Goal: Task Accomplishment & Management: Use online tool/utility

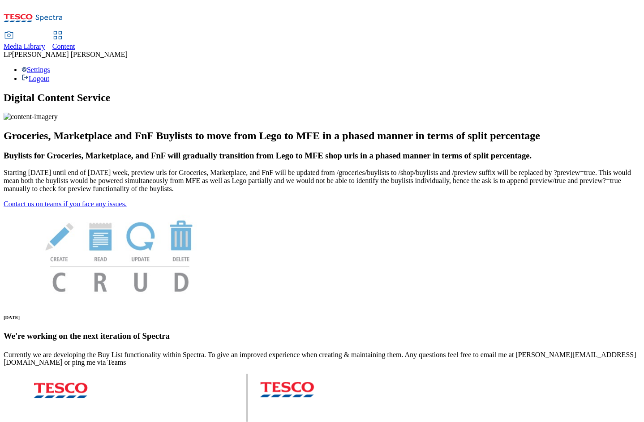
click at [75, 43] on div "Content" at bounding box center [63, 47] width 23 height 8
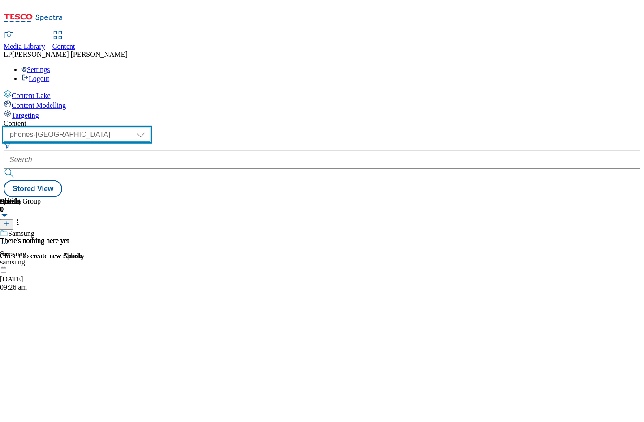
click at [150, 128] on select "dotcom-cz dotcom-hu dotcom-sk fnf-uk ghs-roi ghs-uk group-comms ighs-cz ighs-hu…" at bounding box center [77, 135] width 147 height 14
select select "ghs-roi"
click at [116, 128] on select "dotcom-cz dotcom-hu dotcom-sk fnf-uk ghs-roi ghs-uk group-comms ighs-cz ighs-hu…" at bounding box center [77, 135] width 147 height 14
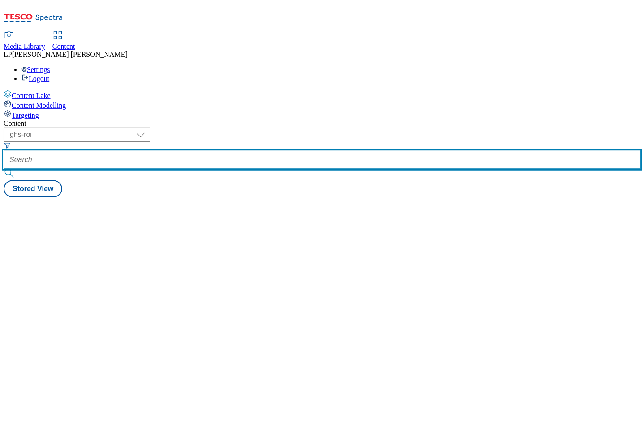
click at [255, 151] on input "text" at bounding box center [322, 160] width 636 height 18
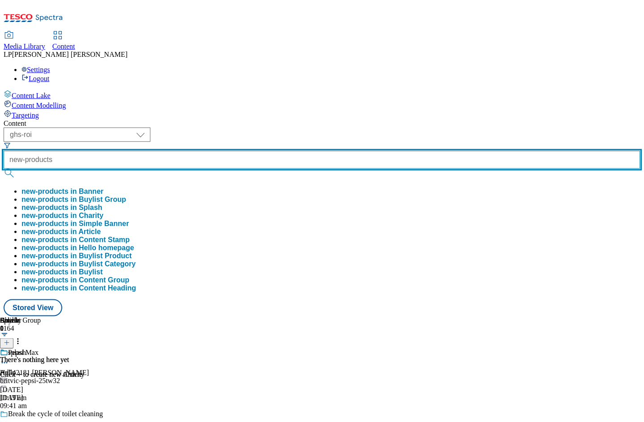
type input "new-products"
click at [4, 169] on button "submit" at bounding box center [10, 173] width 13 height 9
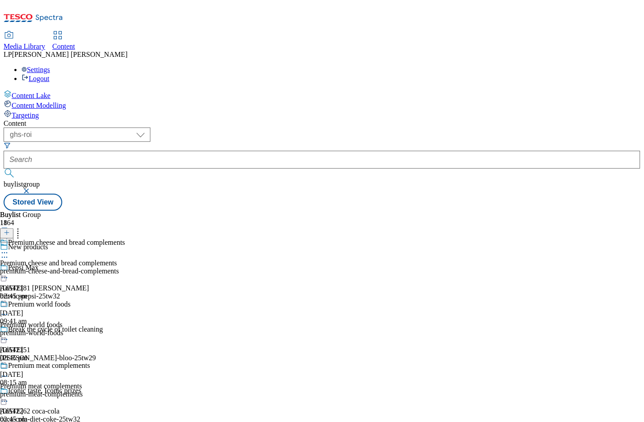
scroll to position [366, 0]
select select "evergreen"
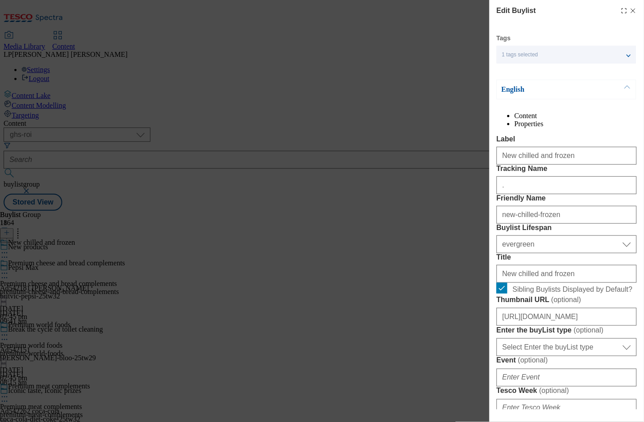
select select "Banner"
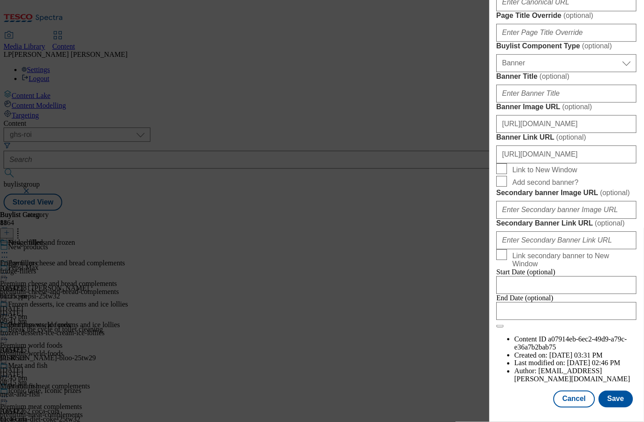
scroll to position [704, 0]
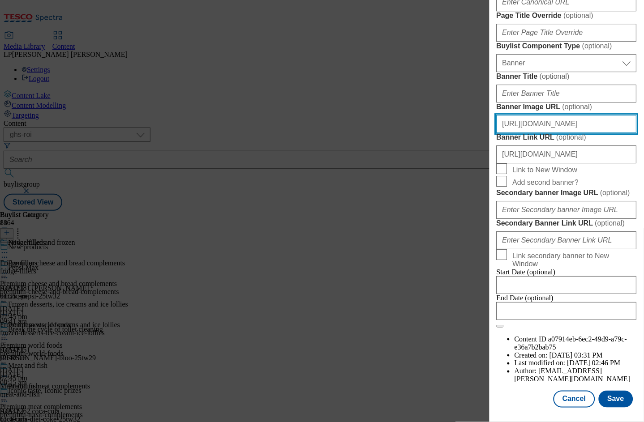
click at [554, 133] on input "[URL][DOMAIN_NAME]" at bounding box center [566, 124] width 140 height 18
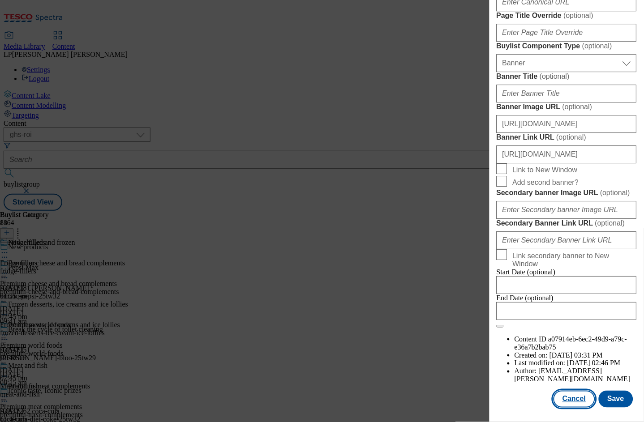
click at [574, 391] on button "Cancel" at bounding box center [573, 399] width 41 height 17
select select "evergreen"
select select "Banner"
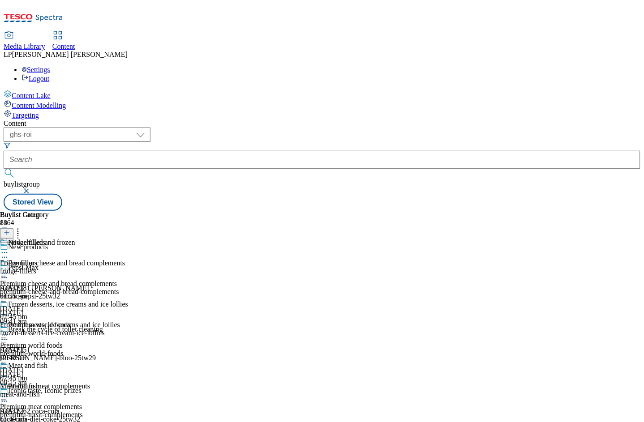
scroll to position [515, 0]
select select "evergreen"
select select "Banner"
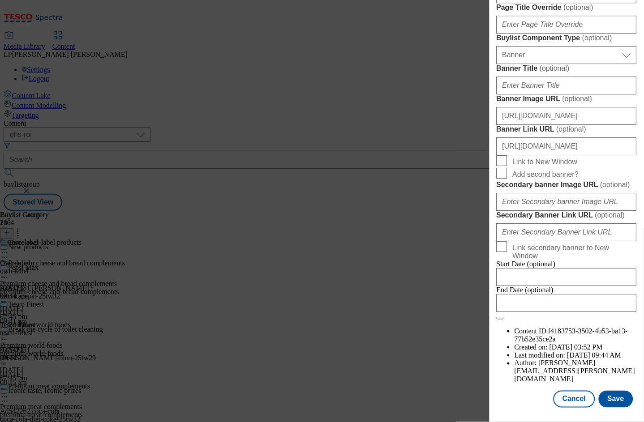
scroll to position [715, 0]
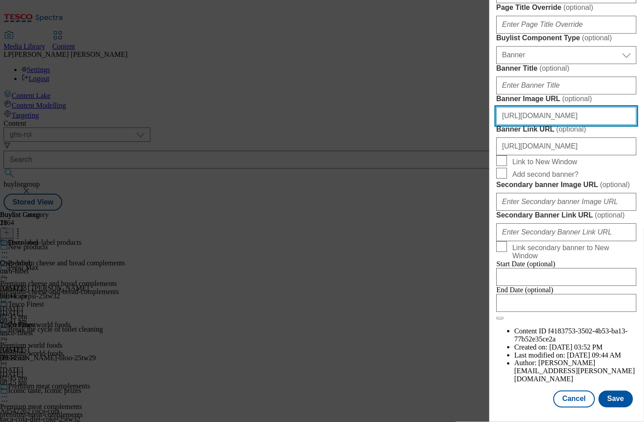
click at [536, 125] on input "[URL][DOMAIN_NAME]" at bounding box center [566, 116] width 140 height 18
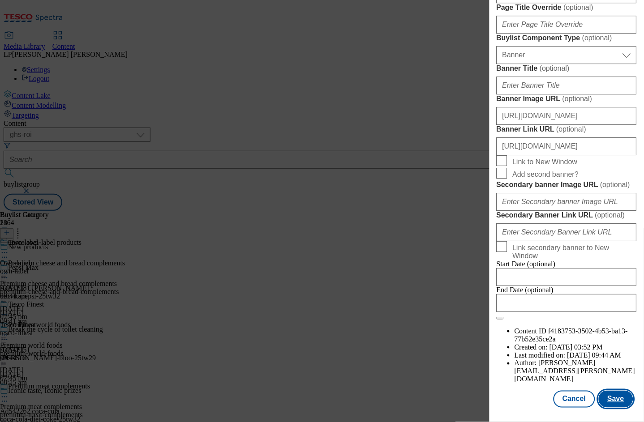
click at [609, 397] on button "Save" at bounding box center [615, 399] width 34 height 17
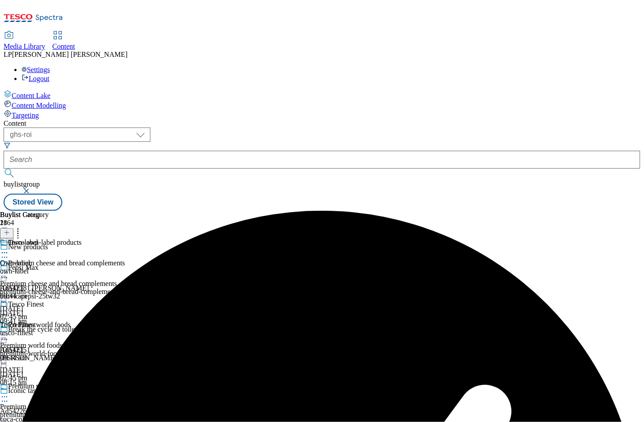
scroll to position [430, 0]
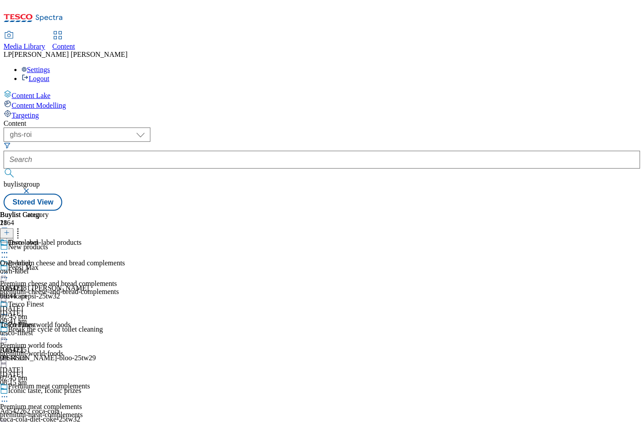
select select "evergreen"
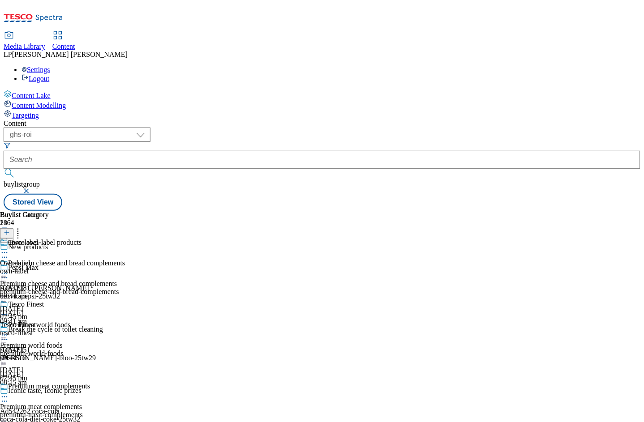
select select "Banner"
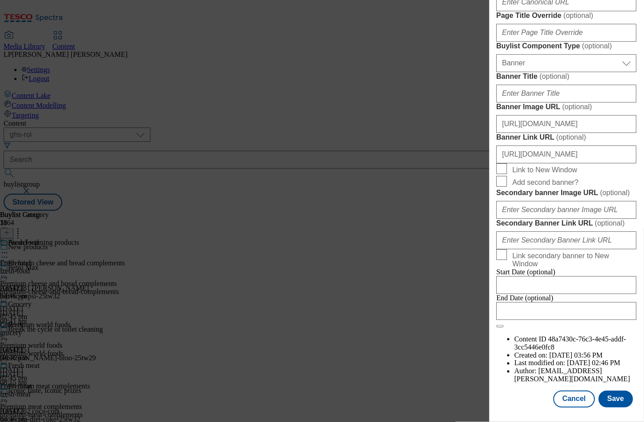
scroll to position [602, 0]
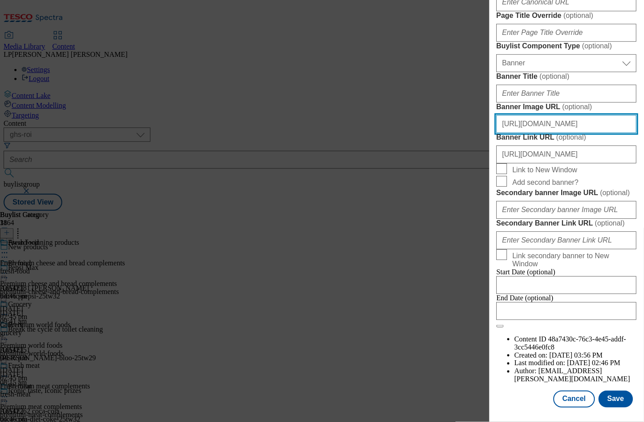
click at [571, 133] on input "[URL][DOMAIN_NAME]" at bounding box center [566, 124] width 140 height 18
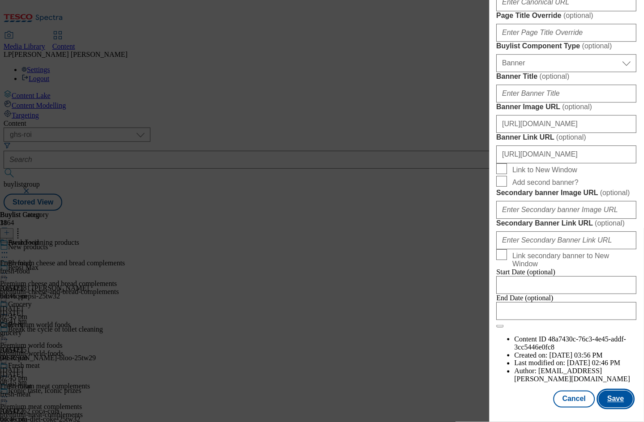
click at [605, 391] on button "Save" at bounding box center [615, 399] width 34 height 17
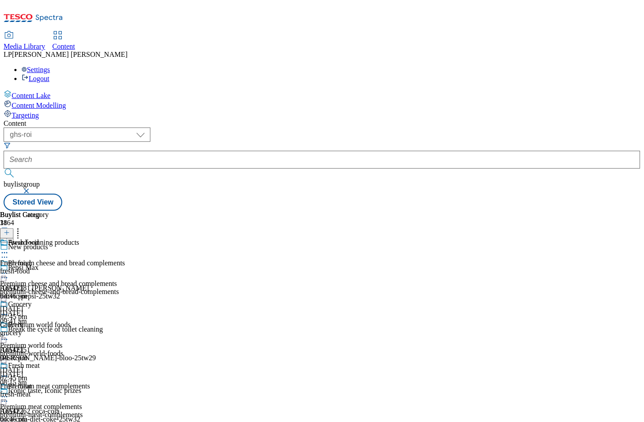
scroll to position [483, 0]
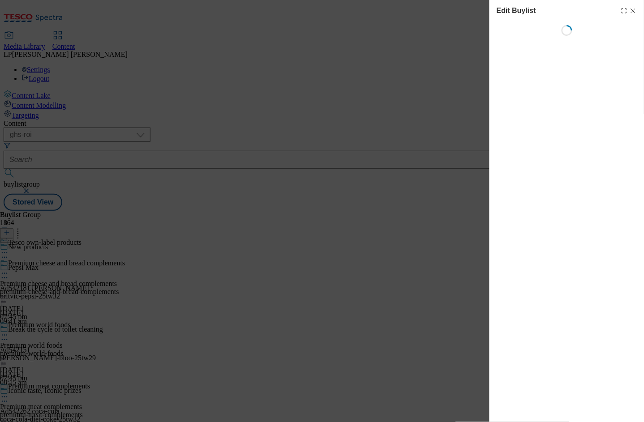
select select "evergreen"
select select "Banner"
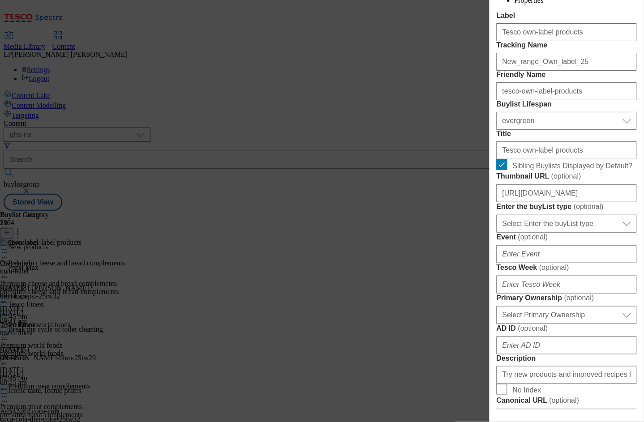
scroll to position [200, 0]
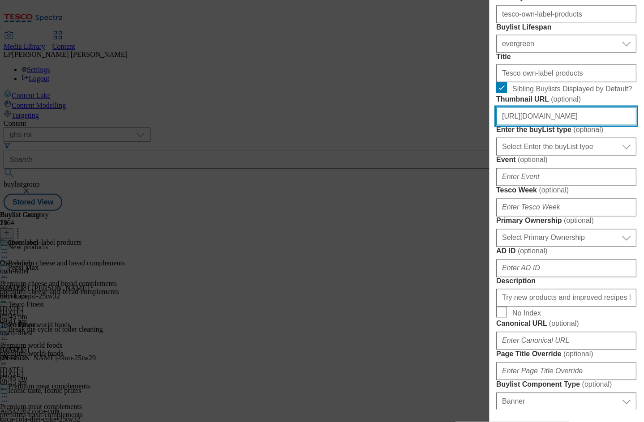
click at [568, 125] on input "[URL][DOMAIN_NAME]" at bounding box center [566, 116] width 140 height 18
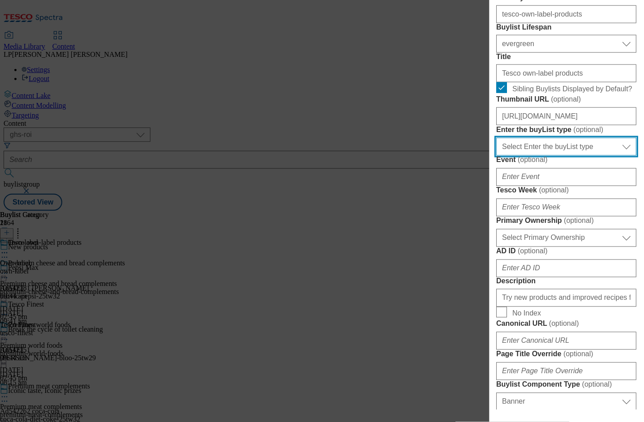
click at [554, 156] on select "Select Enter the buyList type event supplier funded long term >4 weeks supplier…" at bounding box center [566, 147] width 140 height 18
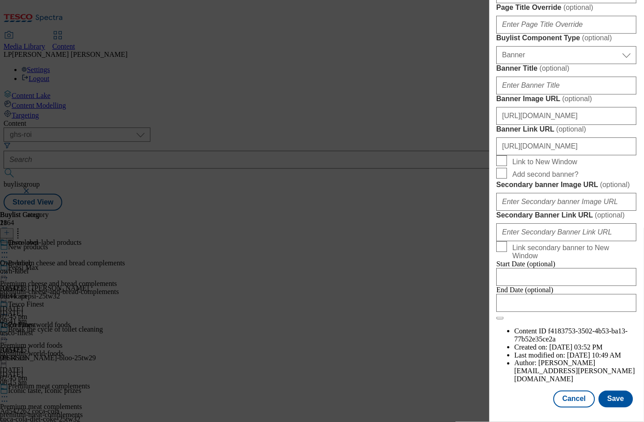
scroll to position [661, 0]
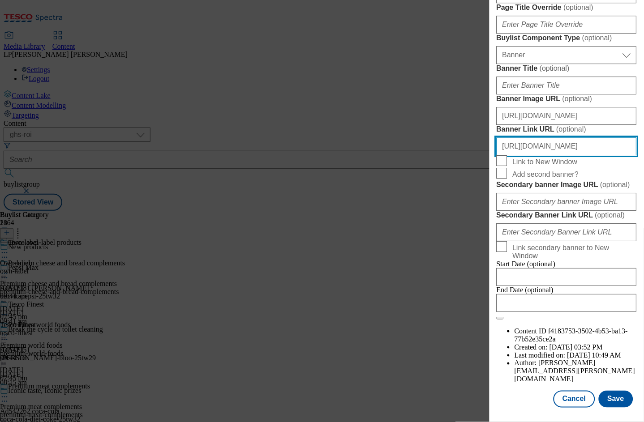
click at [529, 155] on input "[URL][DOMAIN_NAME]" at bounding box center [566, 146] width 140 height 18
click at [555, 155] on input "[URL][DOMAIN_NAME]" at bounding box center [566, 146] width 140 height 18
click at [569, 155] on input "[URL][DOMAIN_NAME]" at bounding box center [566, 146] width 140 height 18
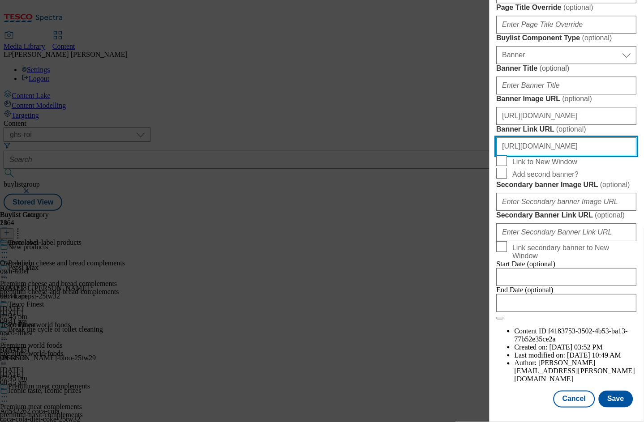
click at [569, 155] on input "[URL][DOMAIN_NAME]" at bounding box center [566, 146] width 140 height 18
click at [581, 155] on input "[URL][DOMAIN_NAME]" at bounding box center [566, 146] width 140 height 18
click at [583, 155] on input "[URL][DOMAIN_NAME]" at bounding box center [566, 146] width 140 height 18
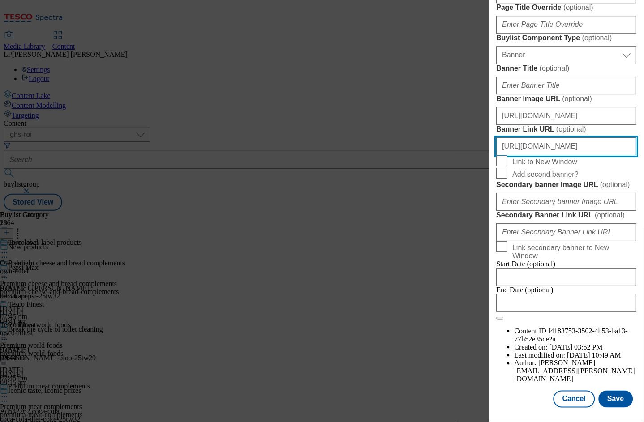
drag, startPoint x: 574, startPoint y: 330, endPoint x: 626, endPoint y: 330, distance: 51.9
click at [626, 155] on input "[URL][DOMAIN_NAME]" at bounding box center [566, 146] width 140 height 18
click at [601, 155] on input "[URL][DOMAIN_NAME]" at bounding box center [566, 146] width 140 height 18
click at [621, 155] on input "[URL][DOMAIN_NAME]" at bounding box center [566, 146] width 140 height 18
click at [598, 155] on input "[URL][DOMAIN_NAME]" at bounding box center [566, 146] width 140 height 18
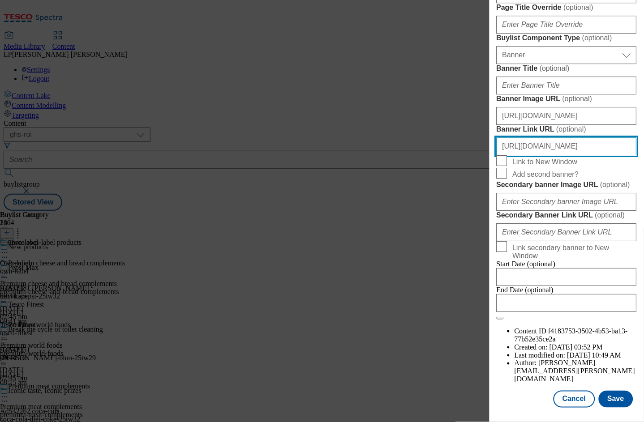
click at [598, 155] on input "[URL][DOMAIN_NAME]" at bounding box center [566, 146] width 140 height 18
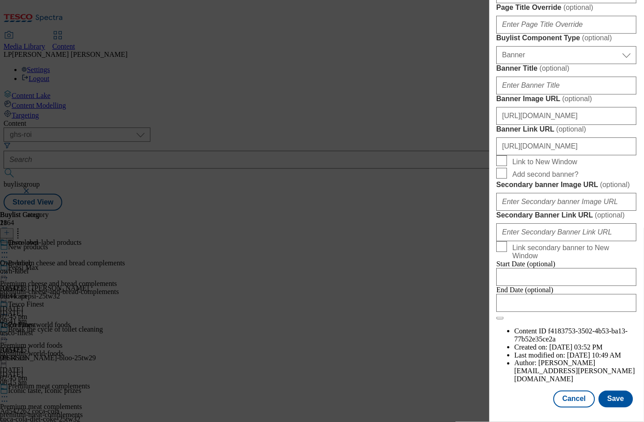
click at [597, 179] on span "Add second banner?" at bounding box center [572, 173] width 120 height 11
click at [507, 179] on input "Add second banner?" at bounding box center [501, 173] width 11 height 11
click at [550, 179] on span "Add second banner?" at bounding box center [545, 175] width 66 height 8
click at [507, 179] on input "Add second banner?" at bounding box center [501, 173] width 11 height 11
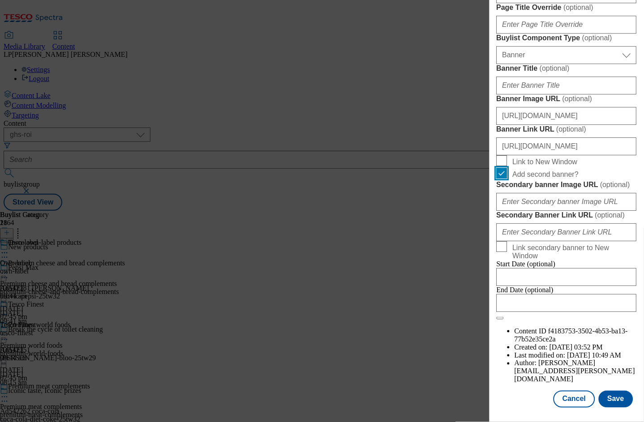
checkbox input "false"
click at [608, 391] on button "Save" at bounding box center [615, 399] width 34 height 17
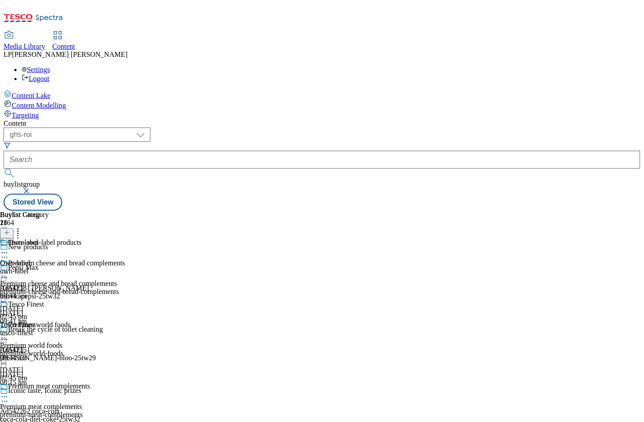
click at [9, 269] on icon at bounding box center [4, 273] width 9 height 9
click at [125, 259] on div "Premium cheese and bread complements" at bounding box center [66, 263] width 117 height 8
click at [125, 288] on div "premium-cheese-and-bread-complements" at bounding box center [62, 292] width 125 height 8
click at [9, 269] on icon at bounding box center [4, 273] width 9 height 9
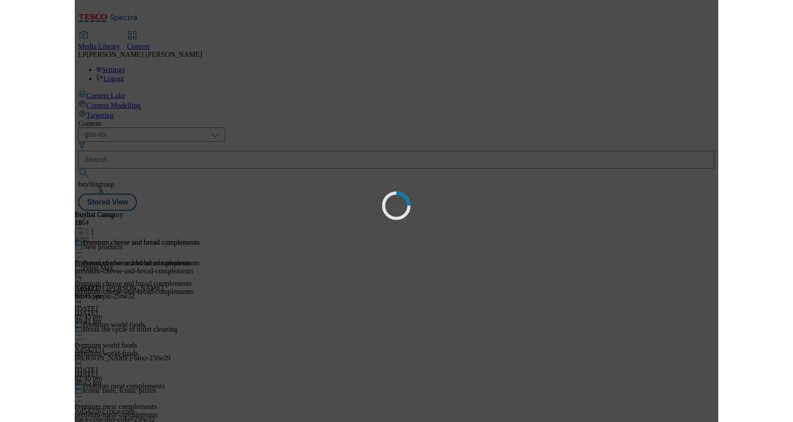
scroll to position [0, 0]
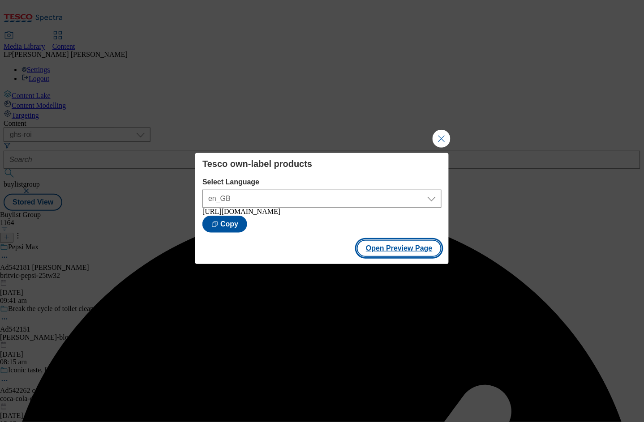
click at [393, 252] on button "Open Preview Page" at bounding box center [399, 248] width 85 height 17
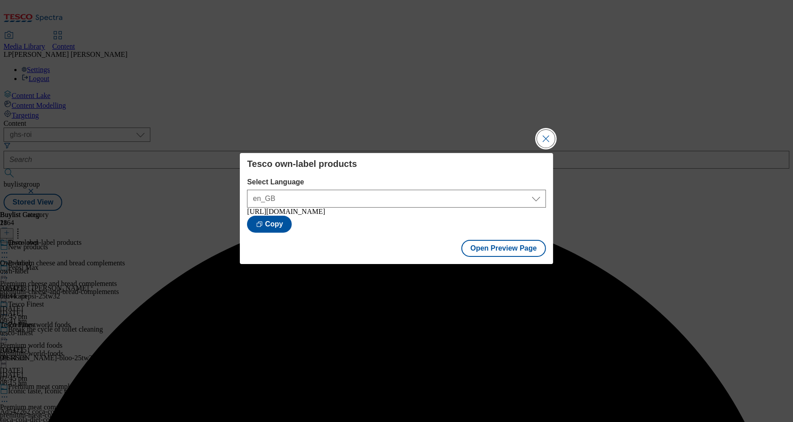
click at [543, 136] on button "Close Modal" at bounding box center [546, 139] width 18 height 18
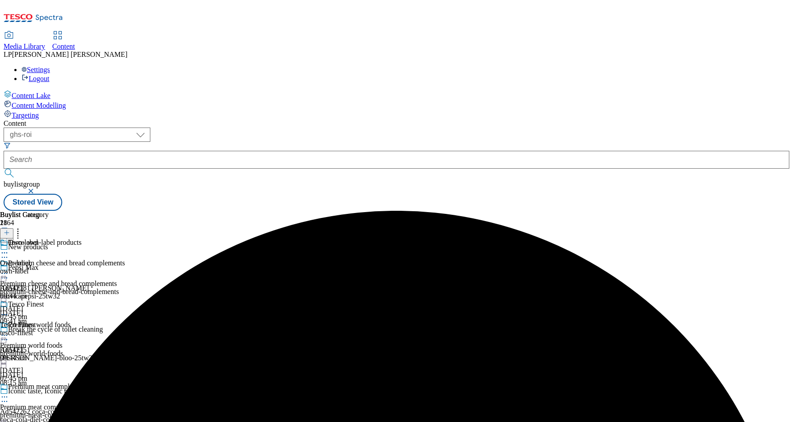
scroll to position [1429, 0]
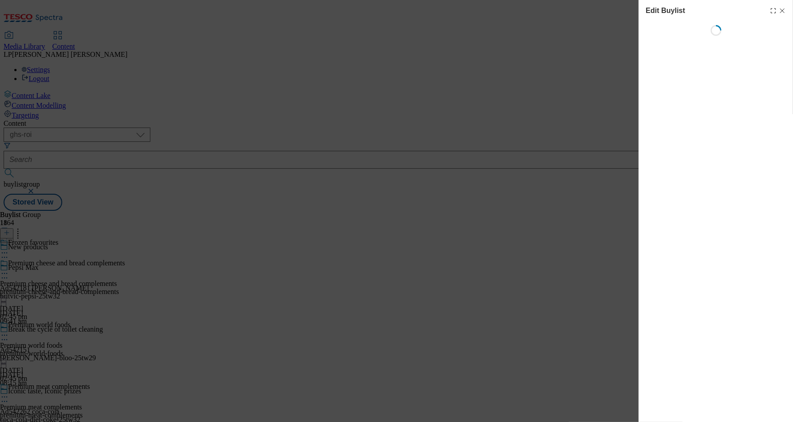
select select "evergreen"
select select "Banner"
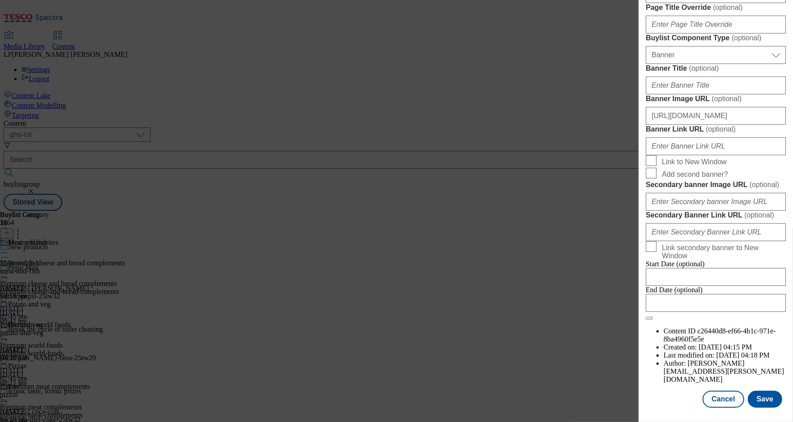
scroll to position [739, 0]
click at [643, 155] on input "Banner Link URL ( optional )" at bounding box center [716, 146] width 140 height 18
paste input "[URL][DOMAIN_NAME]"
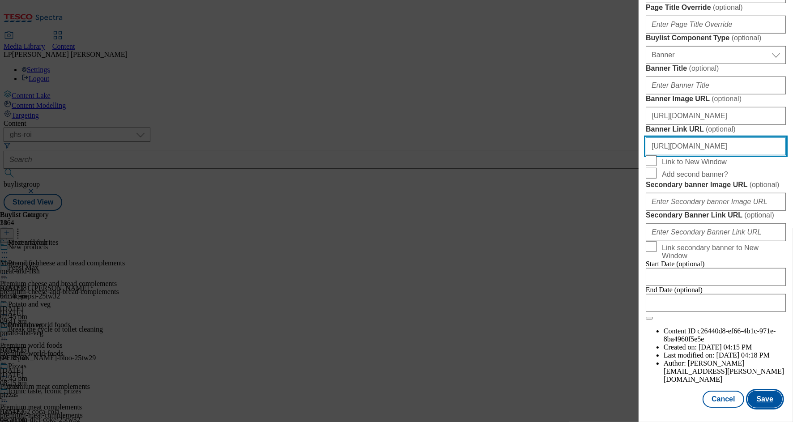
type input "[URL][DOMAIN_NAME]"
click at [643, 395] on button "Save" at bounding box center [765, 399] width 34 height 17
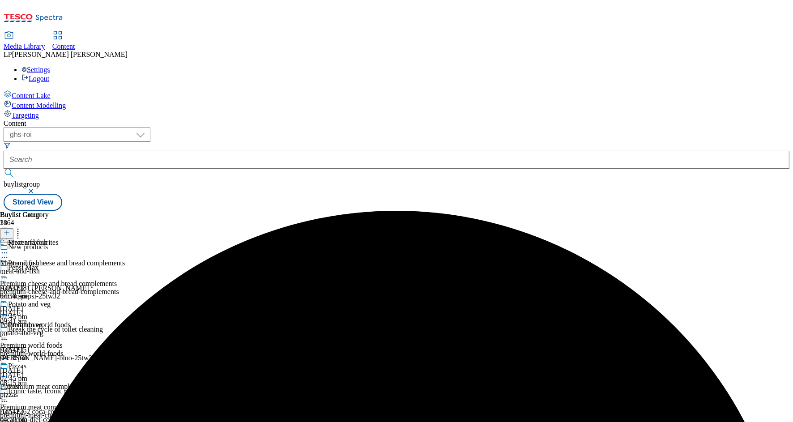
scroll to position [1392, 0]
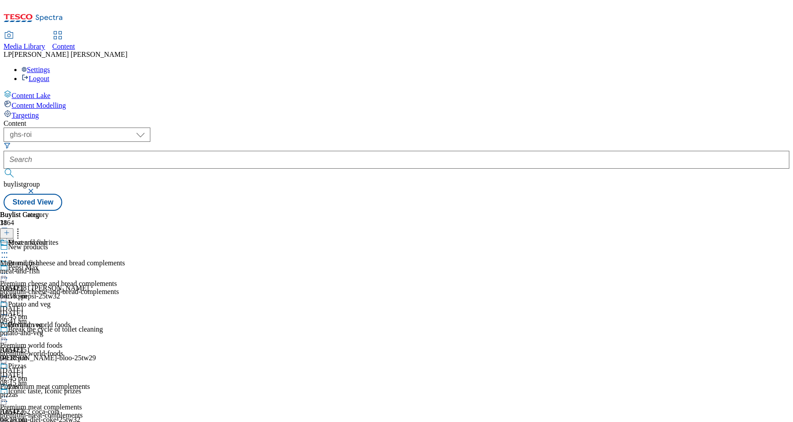
select select "evergreen"
select select "Banner"
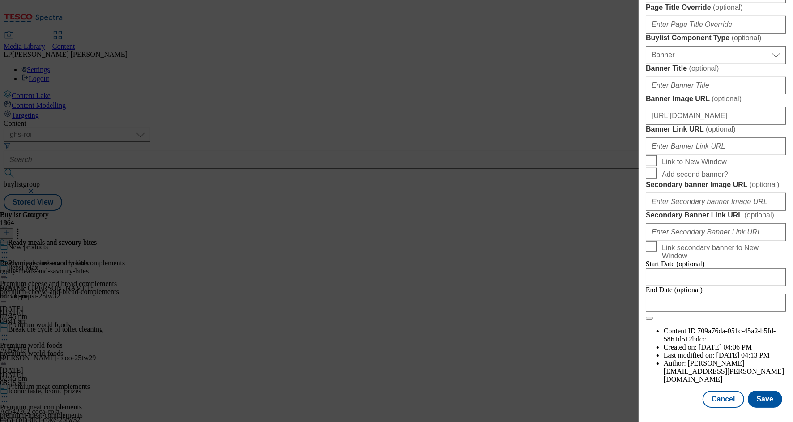
scroll to position [865, 0]
click at [643, 137] on input "Banner Link URL ( optional )" at bounding box center [716, 146] width 140 height 18
paste input "[URL][DOMAIN_NAME]"
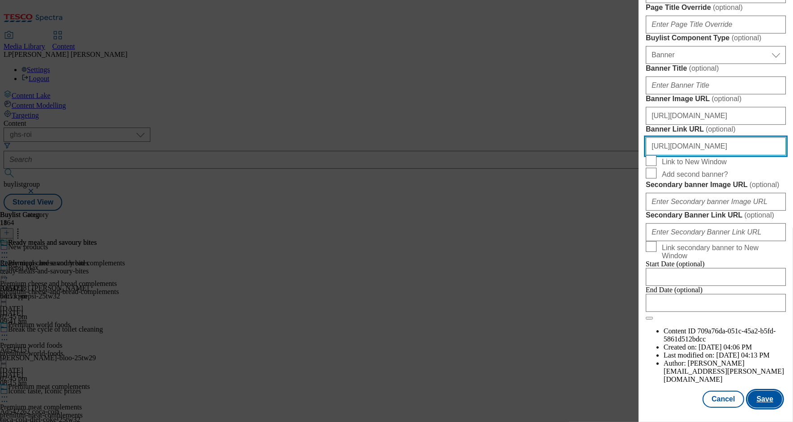
type input "[URL][DOMAIN_NAME]"
click at [643, 391] on button "Save" at bounding box center [765, 399] width 34 height 17
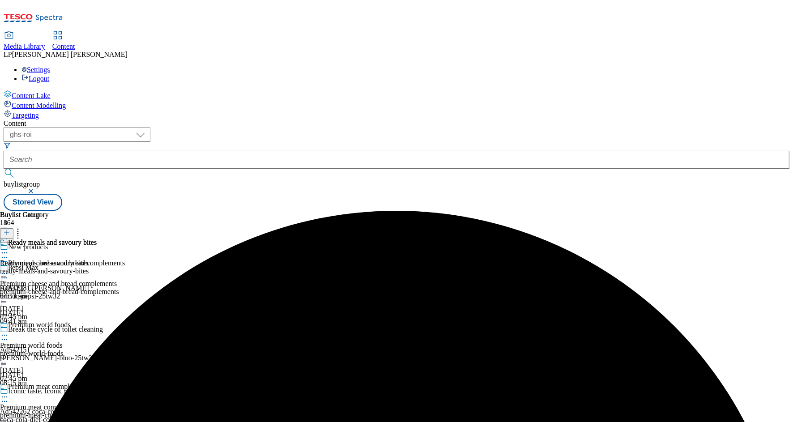
scroll to position [1392, 0]
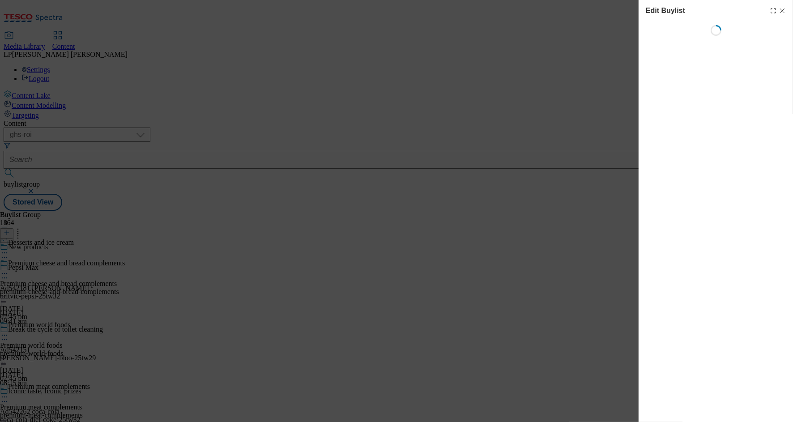
select select "evergreen"
select select "Banner"
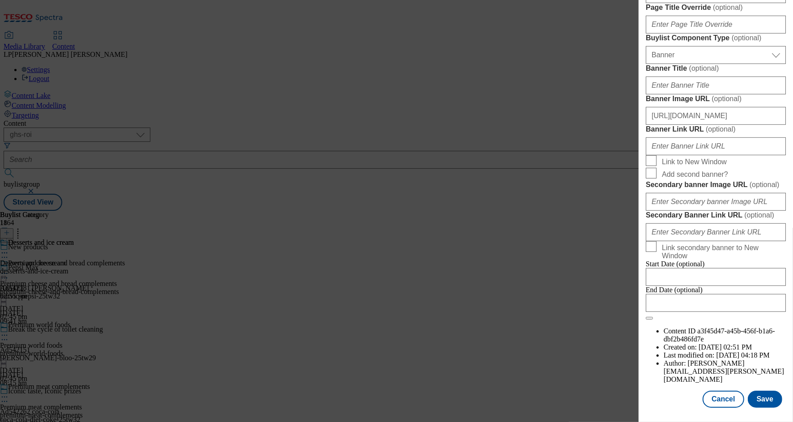
scroll to position [885, 0]
click at [643, 137] on input "Banner Link URL ( optional )" at bounding box center [716, 146] width 140 height 18
paste input "[URL][DOMAIN_NAME]"
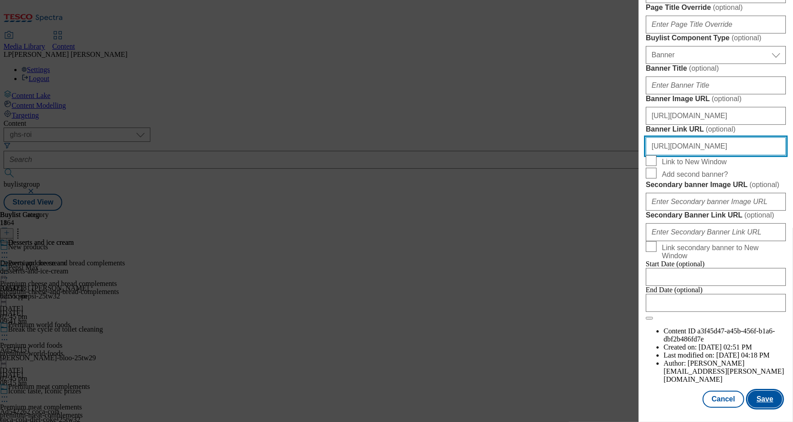
type input "[URL][DOMAIN_NAME]"
click at [643, 391] on button "Save" at bounding box center [765, 399] width 34 height 17
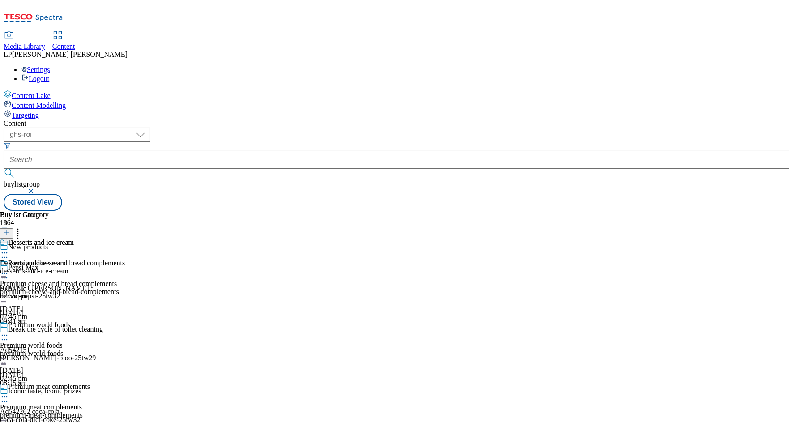
scroll to position [1210, 0]
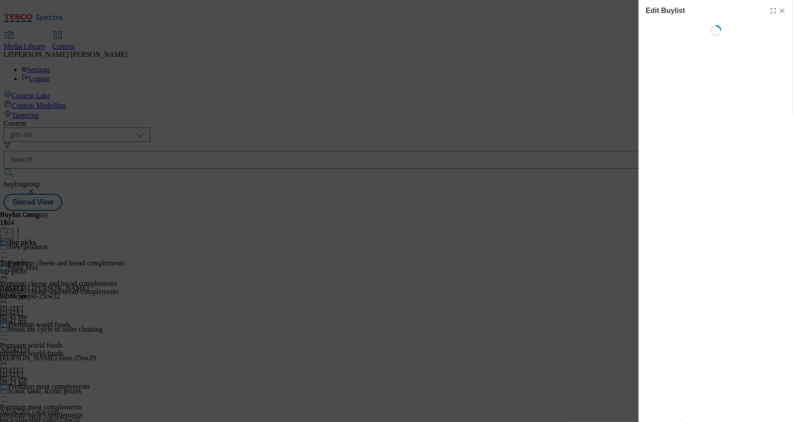
select select "evergreen"
select select "Banner"
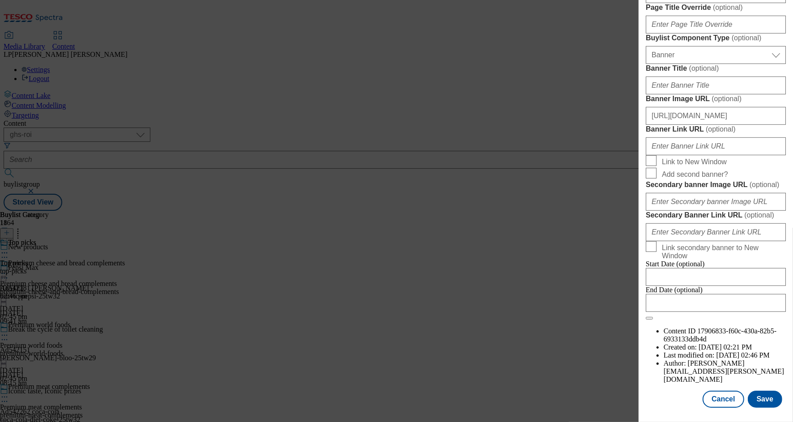
scroll to position [867, 0]
click at [643, 137] on input "Banner Link URL ( optional )" at bounding box center [716, 146] width 140 height 18
paste input "[URL][DOMAIN_NAME]"
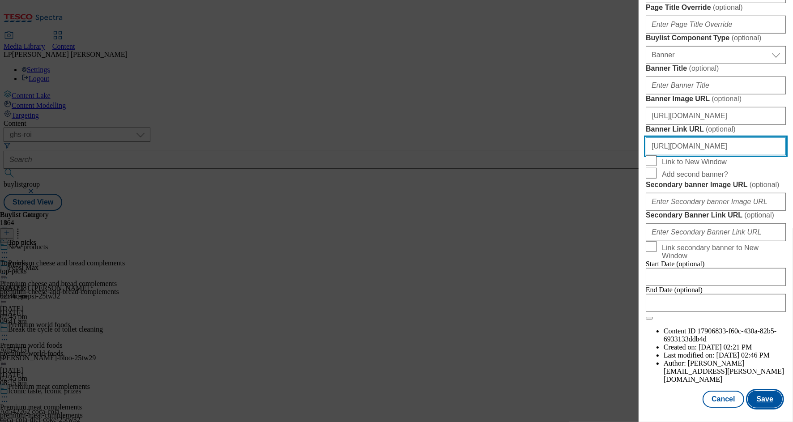
type input "[URL][DOMAIN_NAME]"
click at [643, 392] on button "Save" at bounding box center [765, 399] width 34 height 17
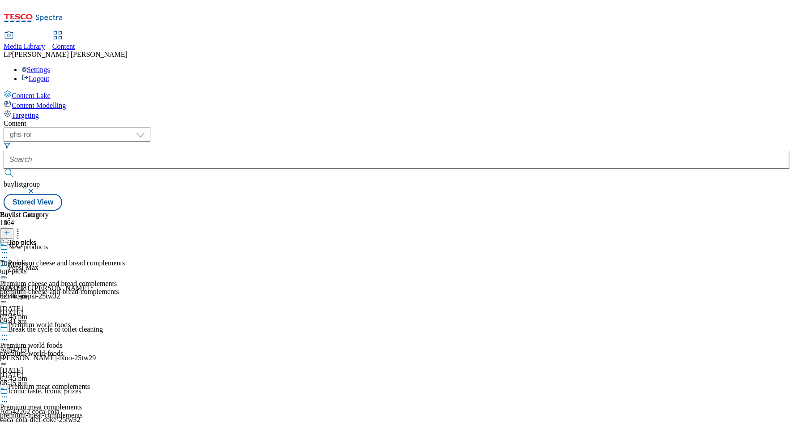
scroll to position [1124, 0]
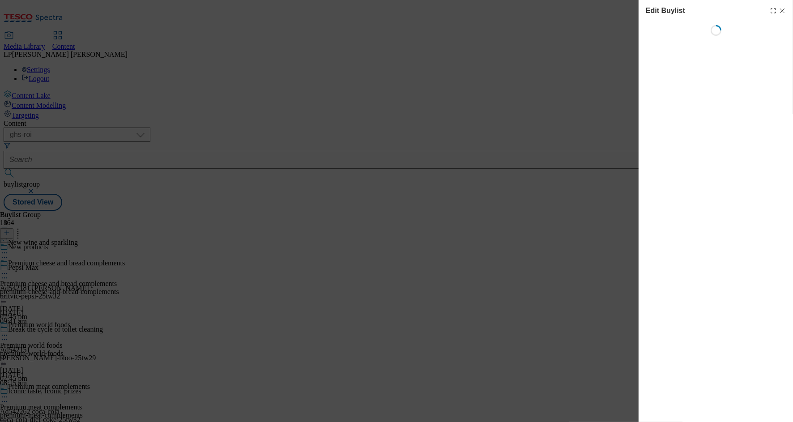
select select "evergreen"
select select "Banner"
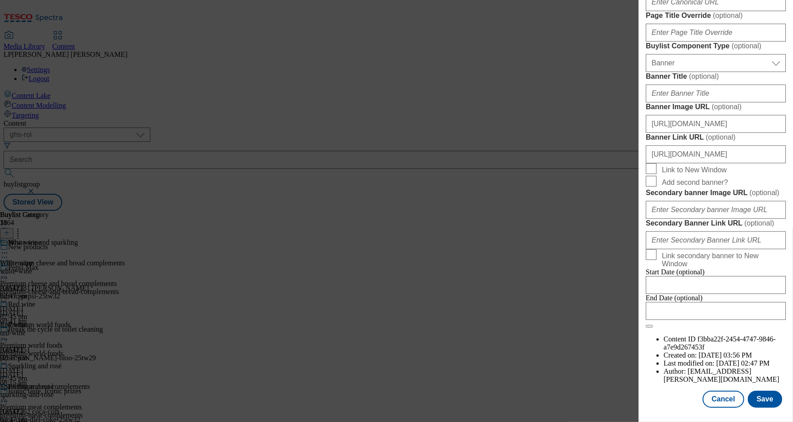
scroll to position [885, 0]
click at [643, 145] on input "[URL][DOMAIN_NAME]" at bounding box center [716, 154] width 140 height 18
drag, startPoint x: 731, startPoint y: 103, endPoint x: 781, endPoint y: 102, distance: 50.6
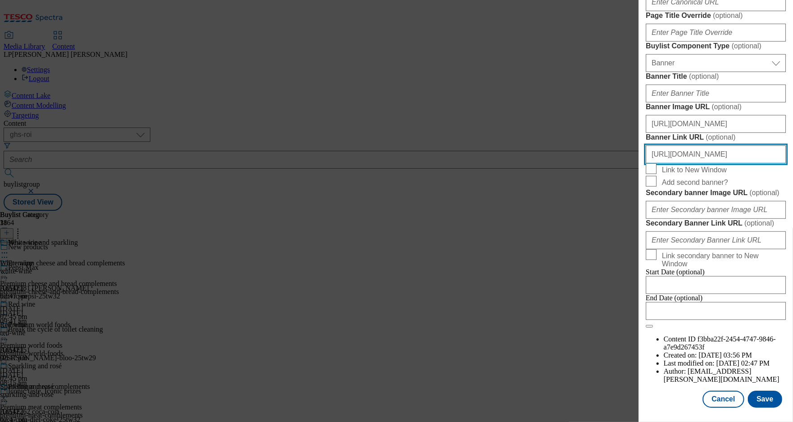
click at [643, 102] on div "Edit Buylist Tags 1 tags selected buylist English Content Properties Label New …" at bounding box center [716, 204] width 154 height 409
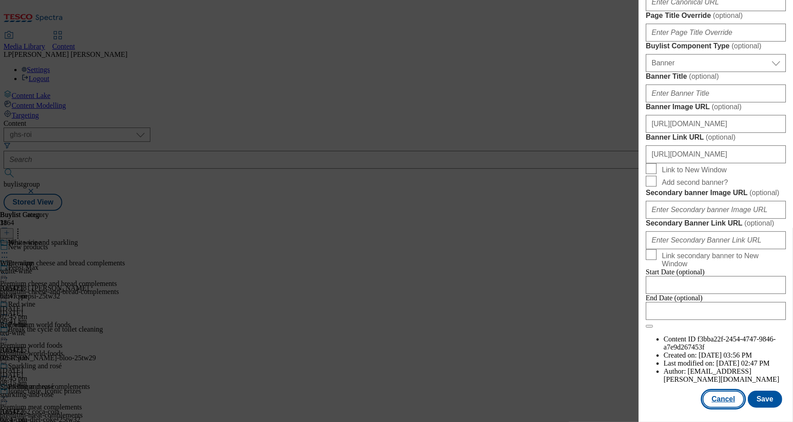
click at [643, 391] on button "Cancel" at bounding box center [723, 399] width 41 height 17
select select "evergreen"
select select "Banner"
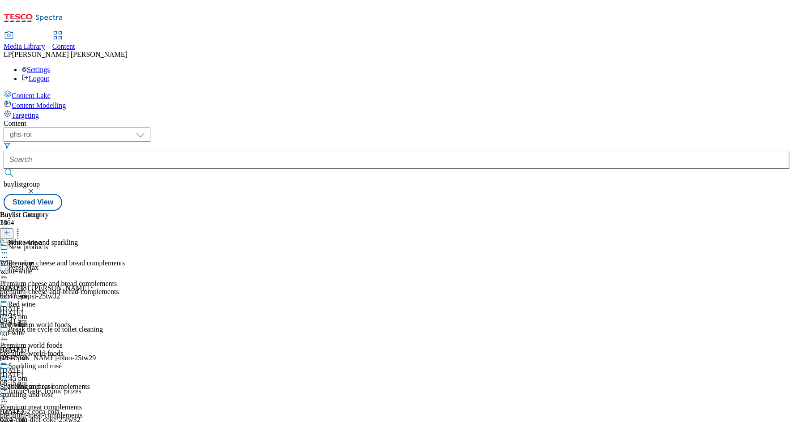
scroll to position [1045, 0]
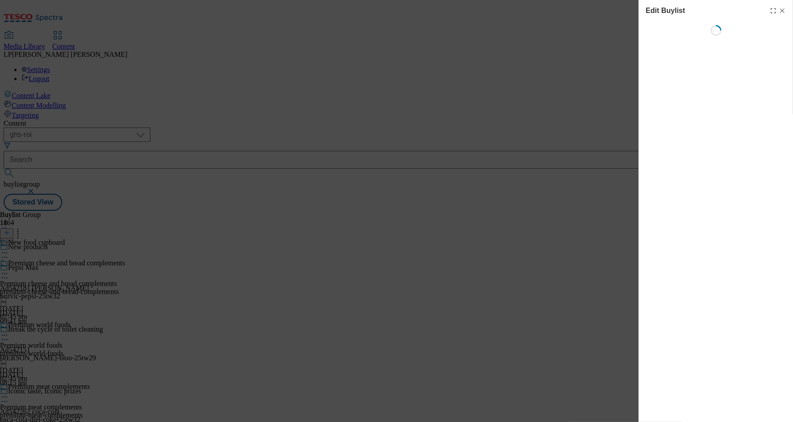
select select "evergreen"
select select "Banner"
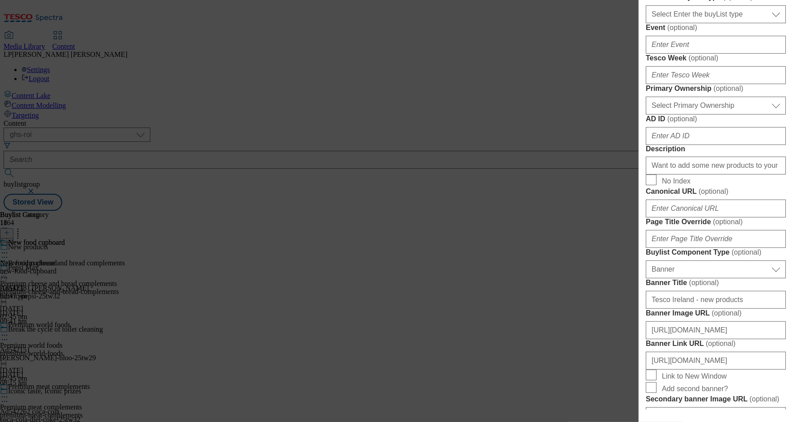
scroll to position [885, 0]
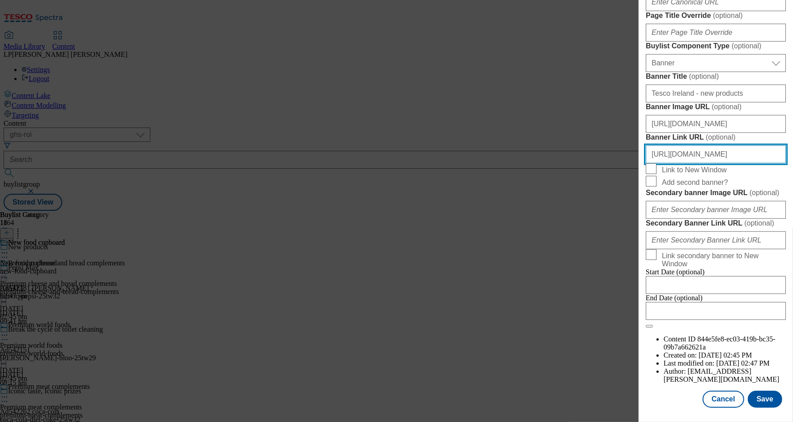
click at [643, 145] on input "[URL][DOMAIN_NAME]" at bounding box center [716, 154] width 140 height 18
drag, startPoint x: 704, startPoint y: 101, endPoint x: 790, endPoint y: 99, distance: 85.9
click at [643, 99] on div "Edit Buylist Tags 1 tags selected buylist English Content Properties Label New …" at bounding box center [716, 204] width 154 height 409
click at [643, 145] on input "[URL][DOMAIN_NAME]" at bounding box center [716, 154] width 140 height 18
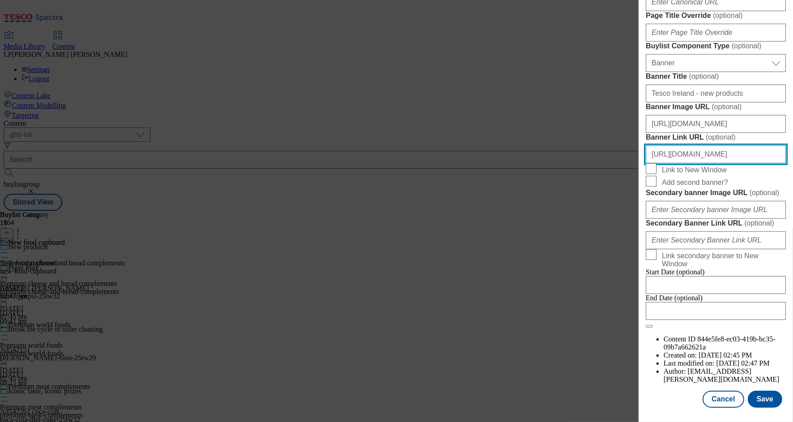
scroll to position [885, 0]
drag, startPoint x: 728, startPoint y: 102, endPoint x: 796, endPoint y: 107, distance: 68.2
click at [643, 107] on html "Icons icon_account icon_add icon_backward_link icon_basket icon_benefits icon_c…" at bounding box center [396, 107] width 793 height 214
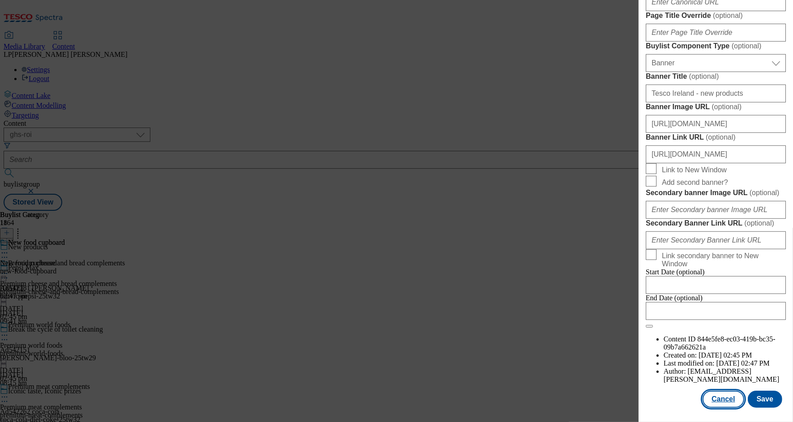
click at [643, 394] on button "Cancel" at bounding box center [723, 399] width 41 height 17
select select "evergreen"
select select "Banner"
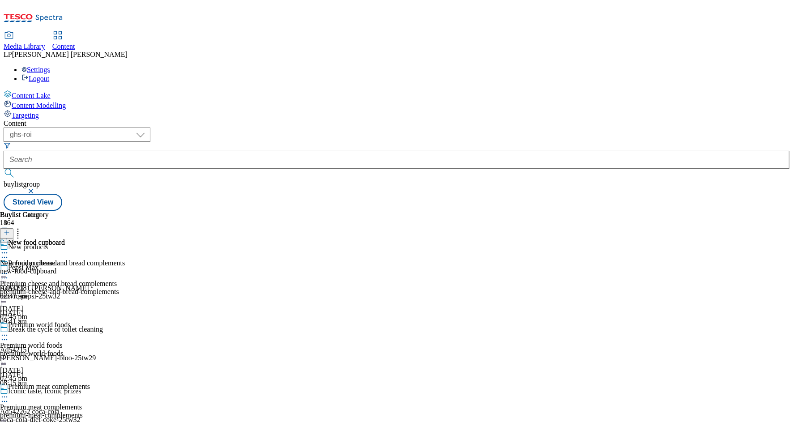
click at [125, 321] on div "Premium world foods" at bounding box center [62, 331] width 125 height 21
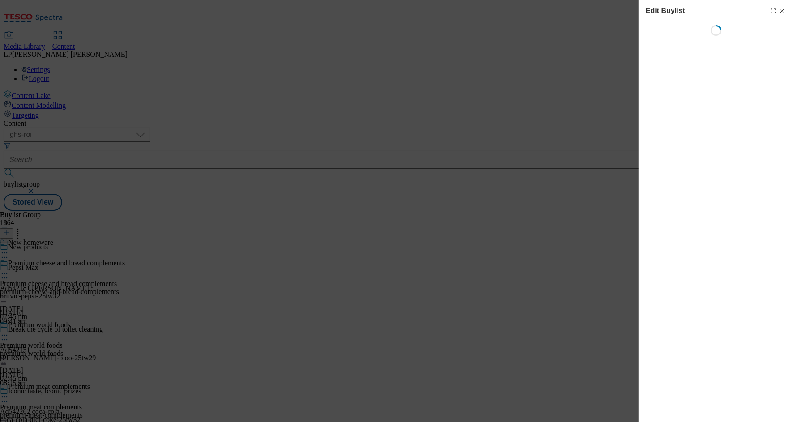
select select "evergreen"
select select "Banner"
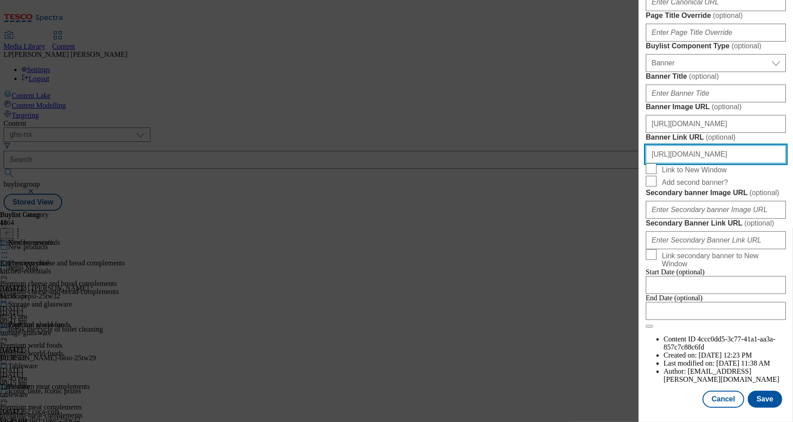
click at [643, 145] on input "[URL][DOMAIN_NAME]" at bounding box center [716, 154] width 140 height 18
drag, startPoint x: 718, startPoint y: 103, endPoint x: 794, endPoint y: 106, distance: 75.7
click at [643, 106] on html "Icons icon_account icon_add icon_backward_link icon_basket icon_benefits icon_c…" at bounding box center [396, 107] width 793 height 214
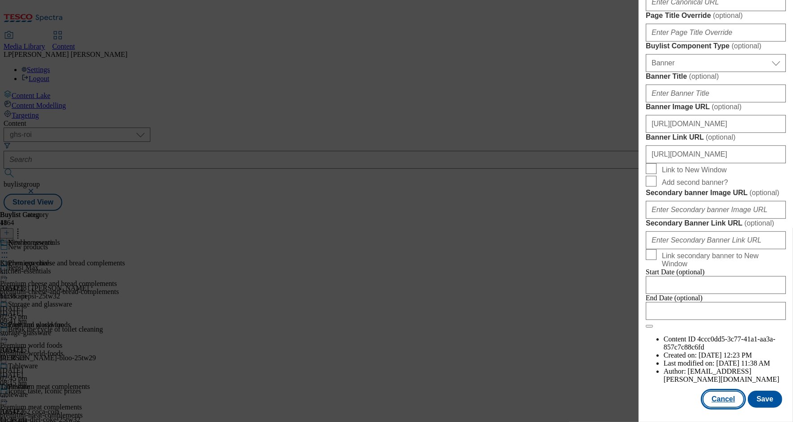
click at [643, 392] on button "Cancel" at bounding box center [723, 399] width 41 height 17
select select "evergreen"
select select "Banner"
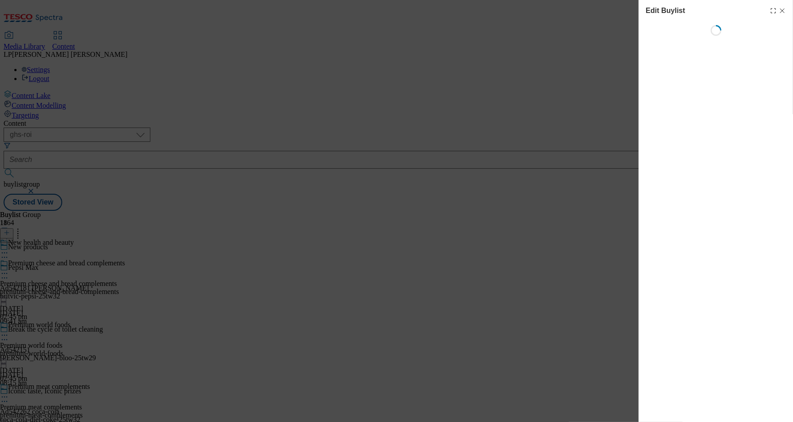
select select "evergreen"
select select "Banner"
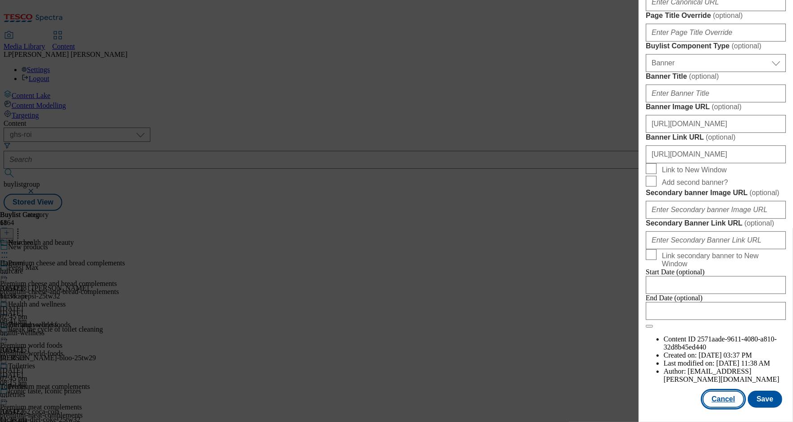
click at [643, 391] on button "Cancel" at bounding box center [723, 399] width 41 height 17
select select "evergreen"
select select "Banner"
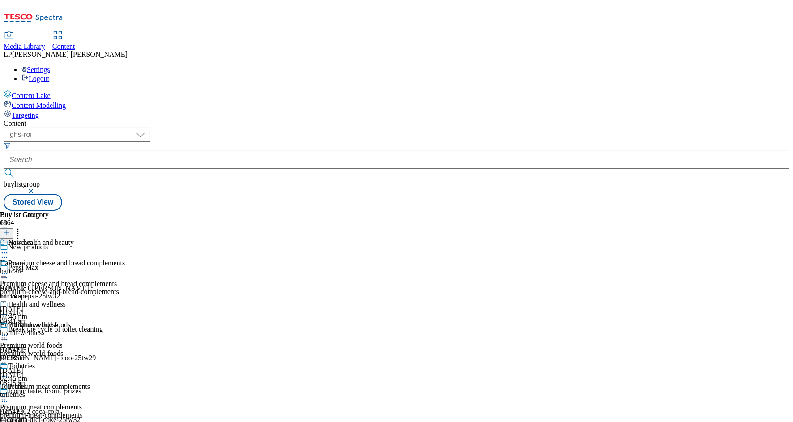
select select "evergreen"
select select "Banner"
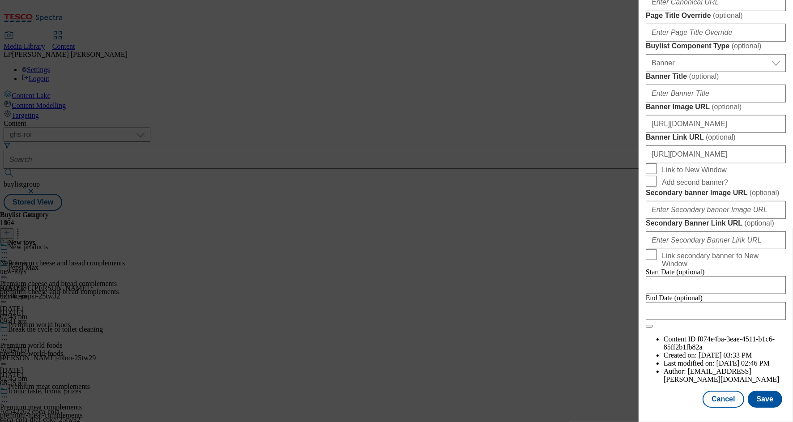
click at [560, 325] on div "Edit Buylist Tags 1 tags selected buylist English Content Properties Label New …" at bounding box center [396, 211] width 793 height 422
click at [468, 282] on div "Edit Buylist Tags 1 tags selected buylist English Content Properties Label New …" at bounding box center [396, 211] width 793 height 422
click at [643, 394] on button "Cancel" at bounding box center [723, 399] width 41 height 17
select select "evergreen"
select select "Banner"
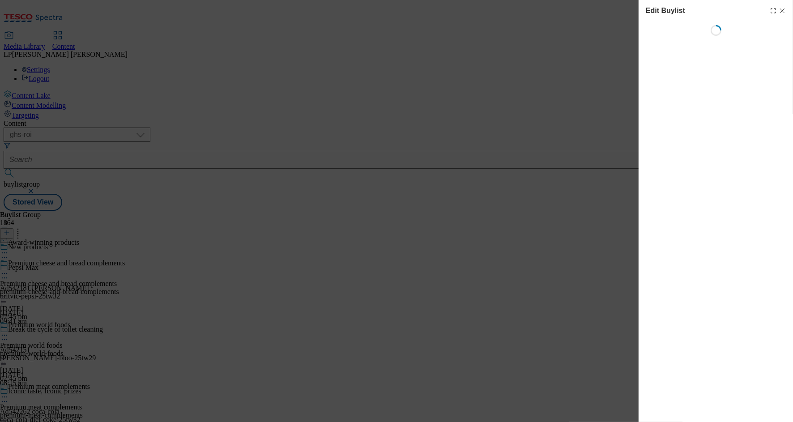
select select "evergreen"
select select "Banner"
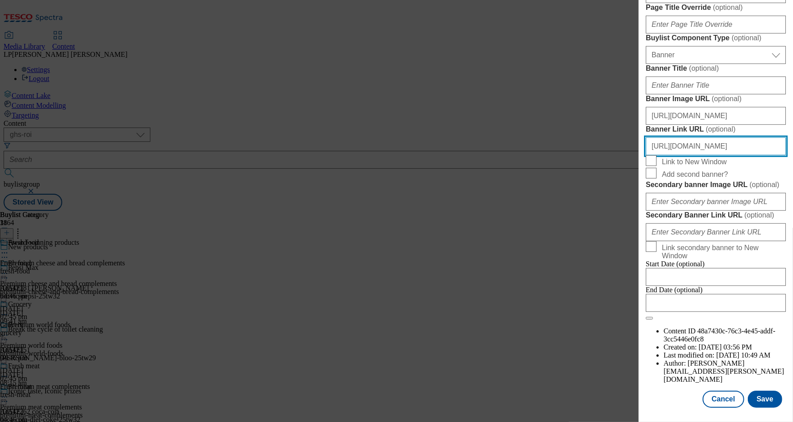
click at [643, 137] on input "[URL][DOMAIN_NAME]" at bounding box center [716, 146] width 140 height 18
drag, startPoint x: 690, startPoint y: 102, endPoint x: 787, endPoint y: 107, distance: 96.8
click at [643, 107] on div "Edit Buylist Tags 1 tags selected buylist English Content Properties Label Awar…" at bounding box center [716, 204] width 154 height 409
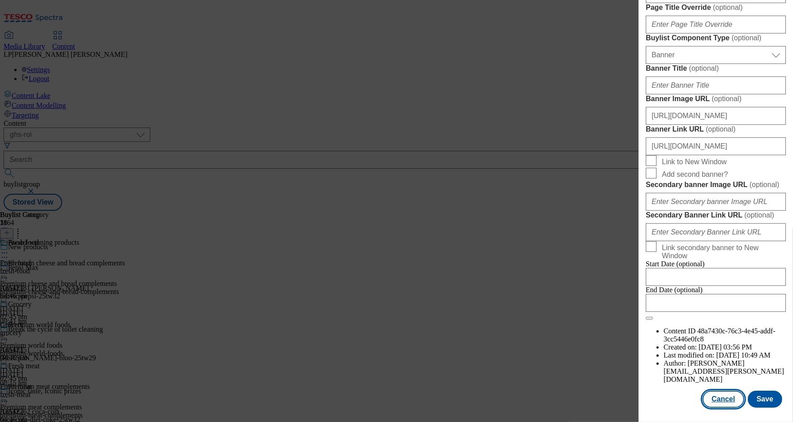
click at [643, 391] on button "Cancel" at bounding box center [723, 399] width 41 height 17
select select "evergreen"
select select "Banner"
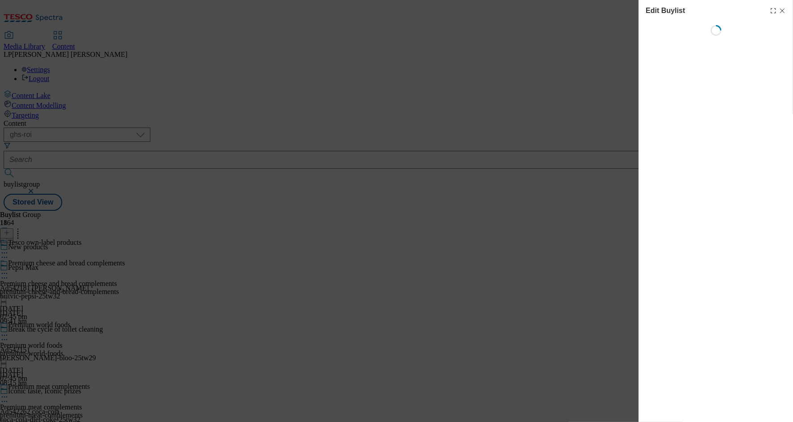
select select "evergreen"
select select "Banner"
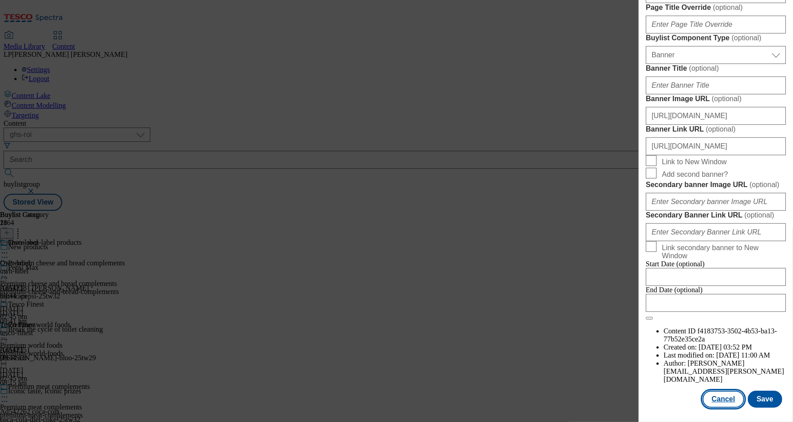
click at [643, 397] on button "Cancel" at bounding box center [723, 399] width 41 height 17
select select "evergreen"
select select "Banner"
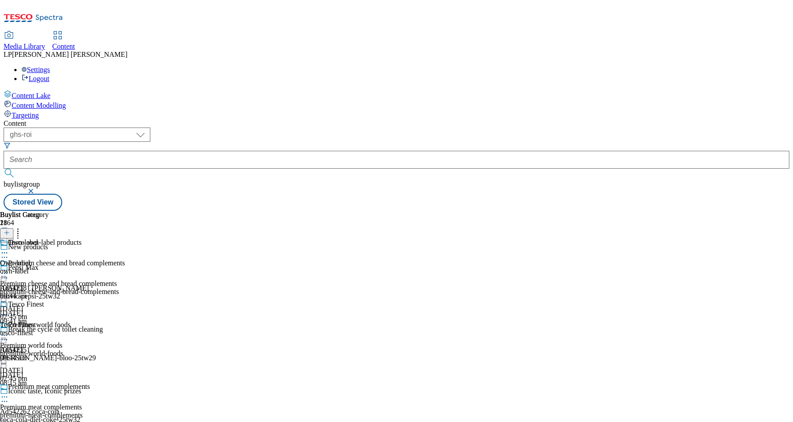
click at [125, 321] on div "Premium world foods" at bounding box center [62, 331] width 125 height 21
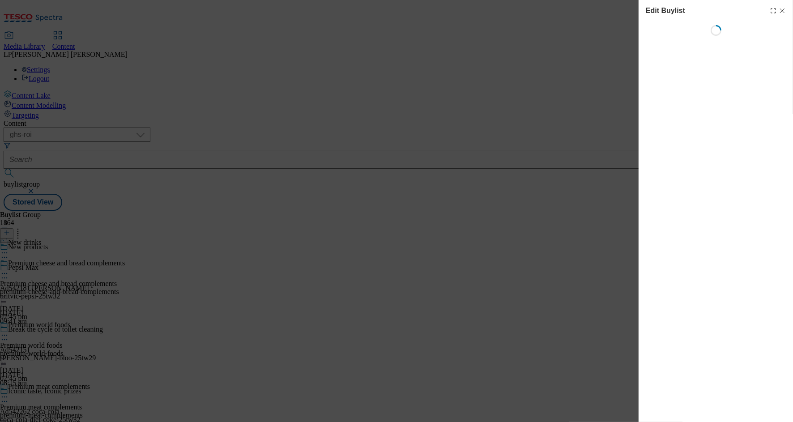
select select "evergreen"
select select "Banner"
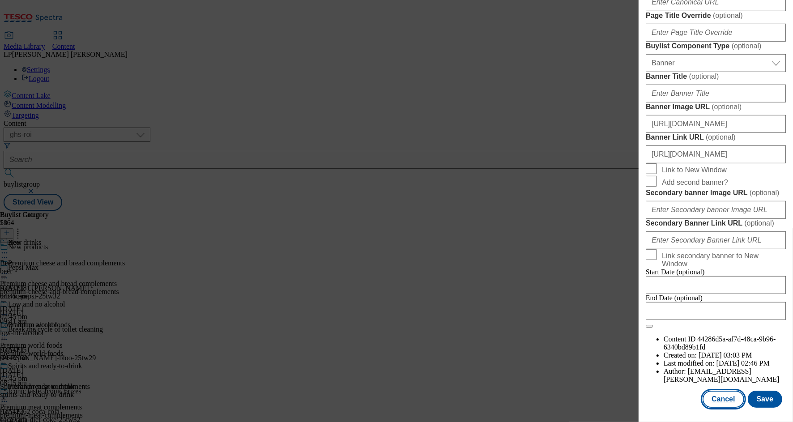
click at [643, 394] on button "Cancel" at bounding box center [723, 399] width 41 height 17
select select "evergreen"
select select "Banner"
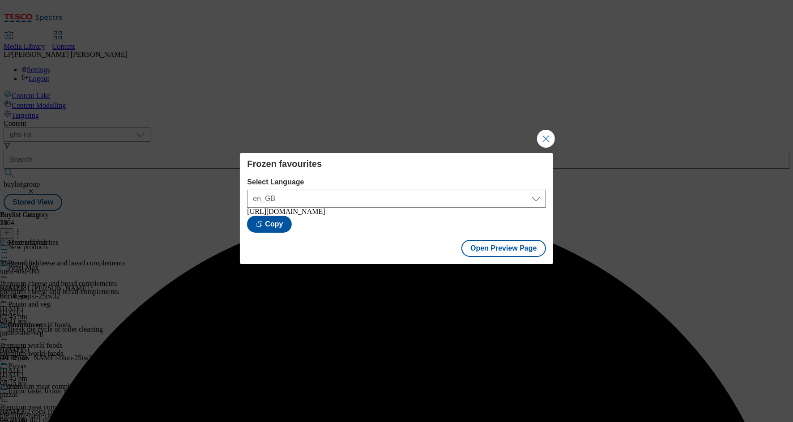
click at [546, 146] on div "Frozen favourites Select Language en_GB en_GB [URL][DOMAIN_NAME] Copy Open Prev…" at bounding box center [396, 211] width 793 height 422
click at [548, 140] on button "Close Modal" at bounding box center [546, 139] width 18 height 18
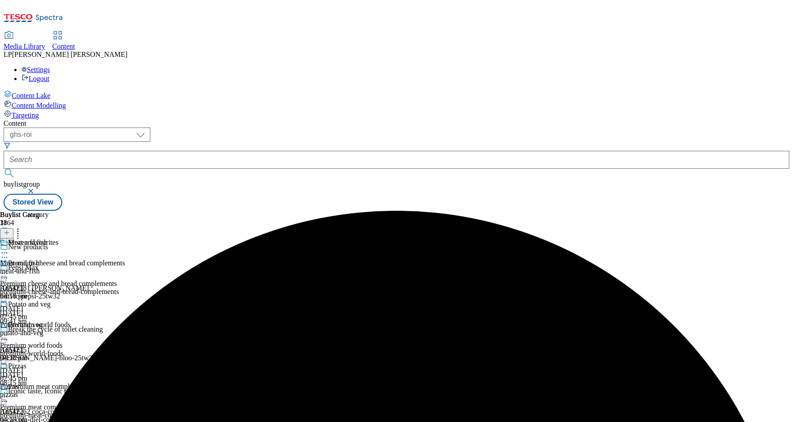
click at [125, 321] on div "Premium world foods Premium world foods premium-world-foods [DATE] 02:45 pm" at bounding box center [62, 352] width 125 height 62
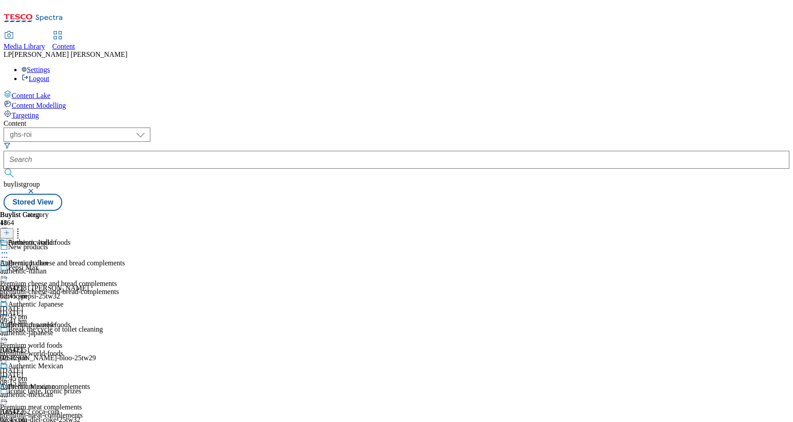
scroll to position [1429, 0]
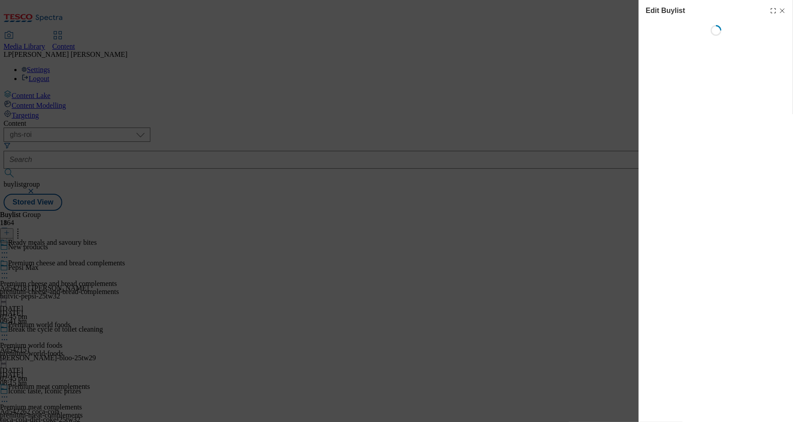
select select "evergreen"
select select "Banner"
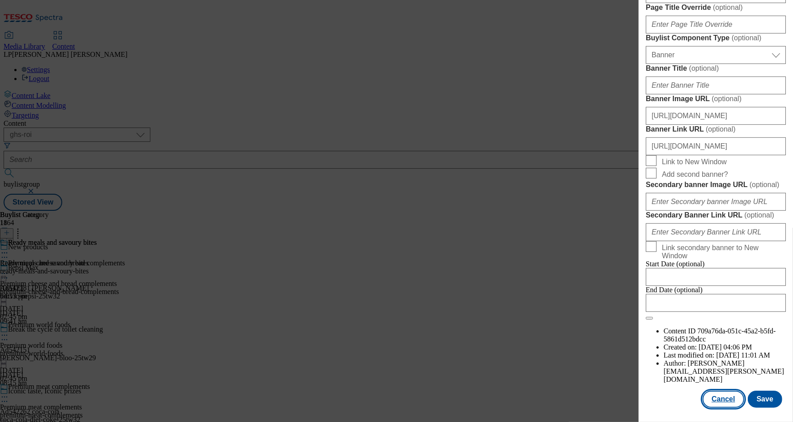
click at [643, 391] on button "Cancel" at bounding box center [723, 399] width 41 height 17
select select "evergreen"
select select "Banner"
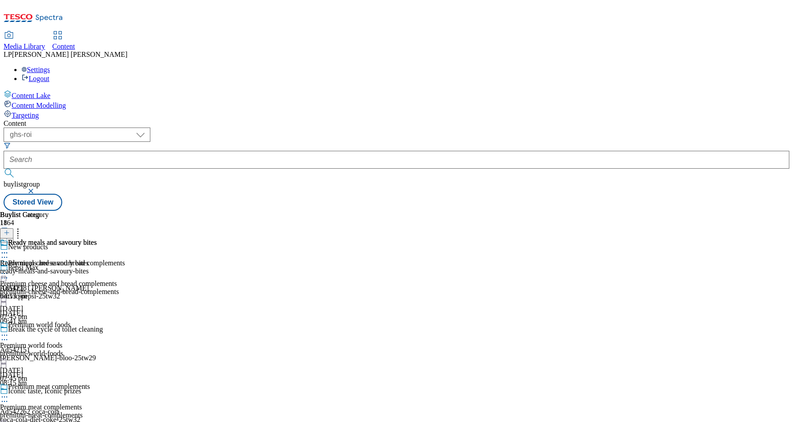
scroll to position [1392, 0]
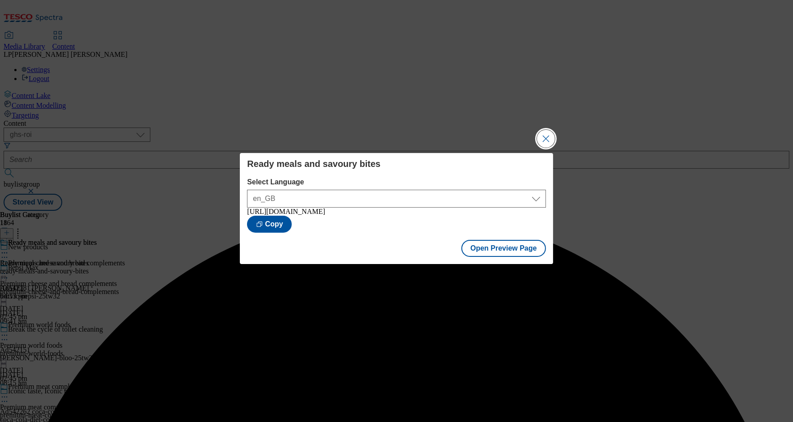
click at [547, 140] on button "Close Modal" at bounding box center [546, 139] width 18 height 18
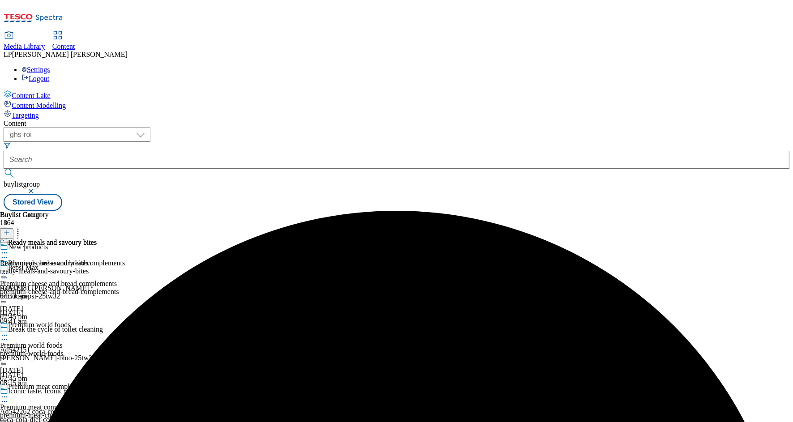
scroll to position [1334, 0]
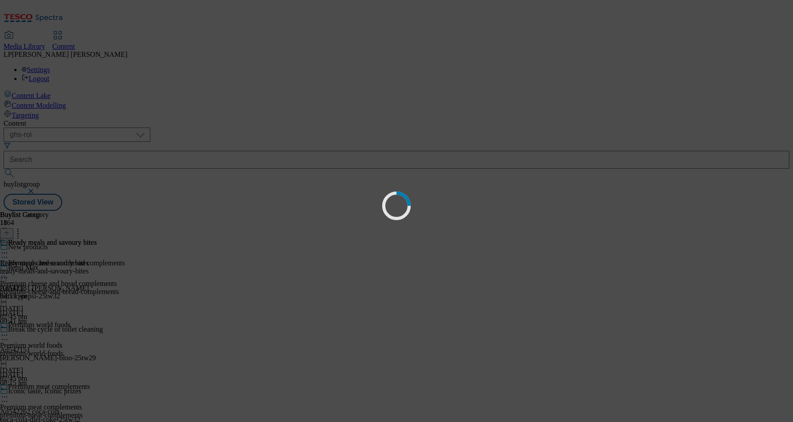
scroll to position [0, 0]
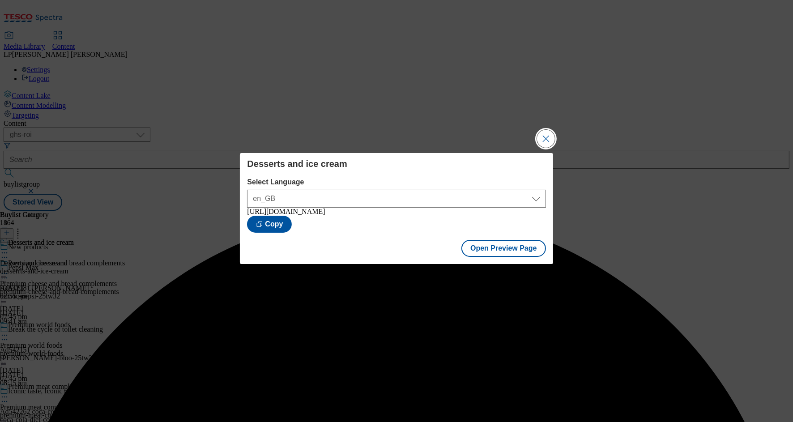
click at [549, 141] on button "Close Modal" at bounding box center [546, 139] width 18 height 18
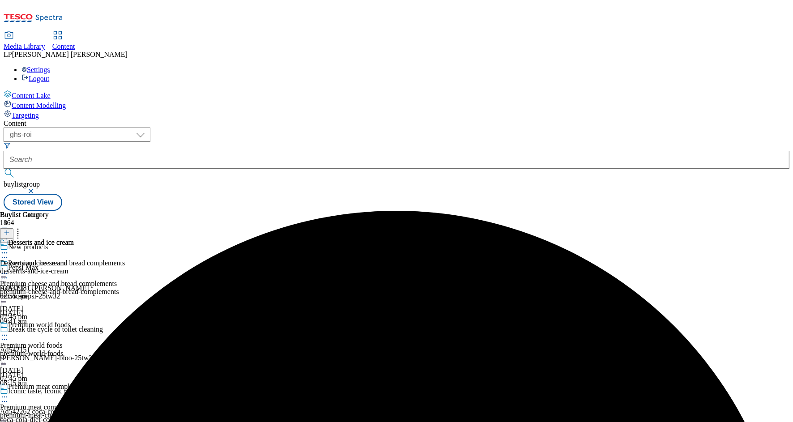
scroll to position [1232, 0]
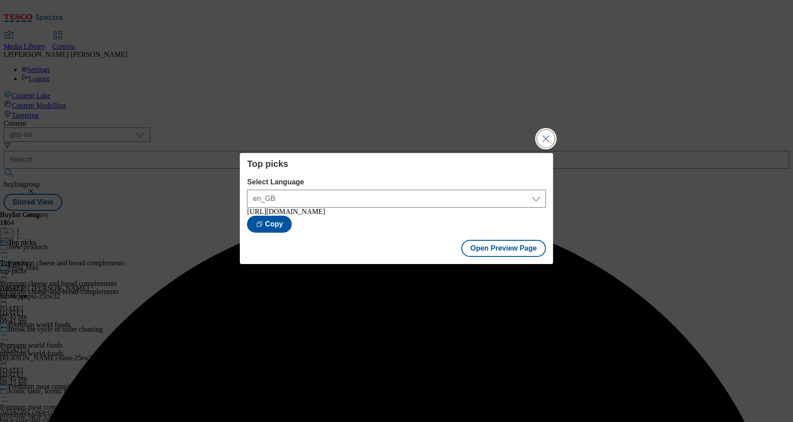
click at [544, 136] on button "Close Modal" at bounding box center [546, 139] width 18 height 18
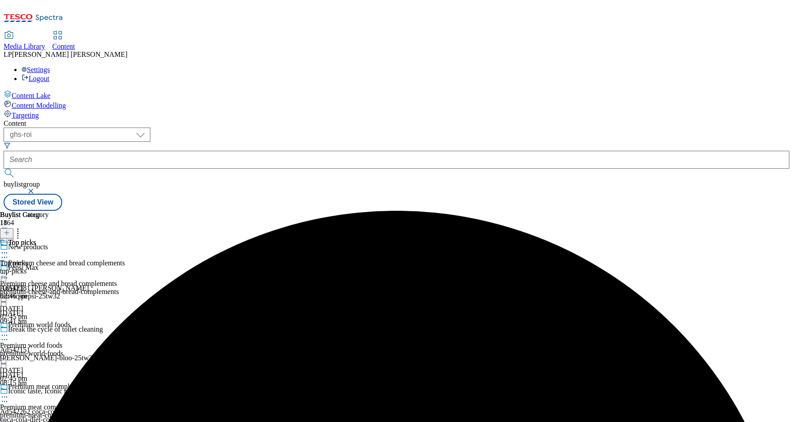
scroll to position [593, 0]
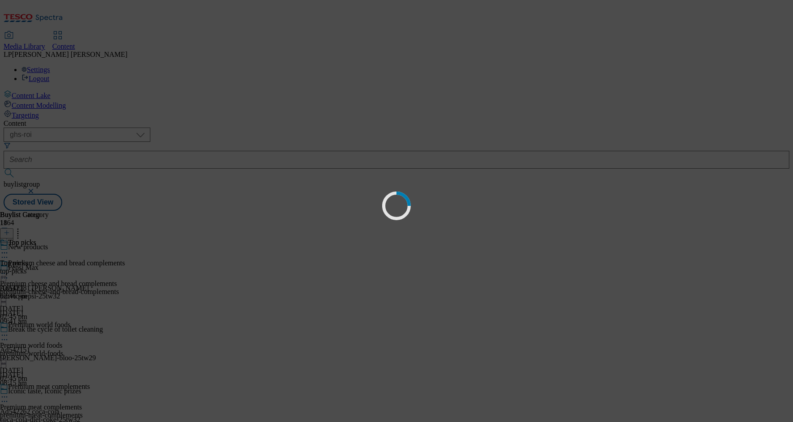
scroll to position [0, 0]
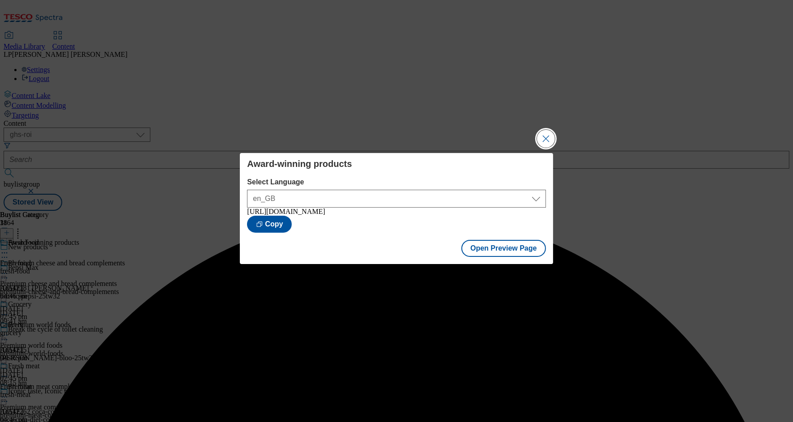
click at [546, 142] on button "Close Modal" at bounding box center [546, 139] width 18 height 18
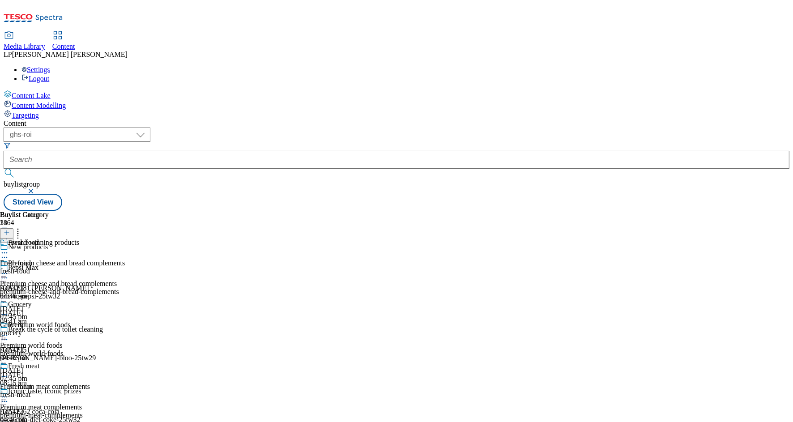
click at [9, 269] on icon at bounding box center [4, 273] width 9 height 9
click at [125, 259] on div "Premium cheese and bread complements" at bounding box center [62, 269] width 125 height 21
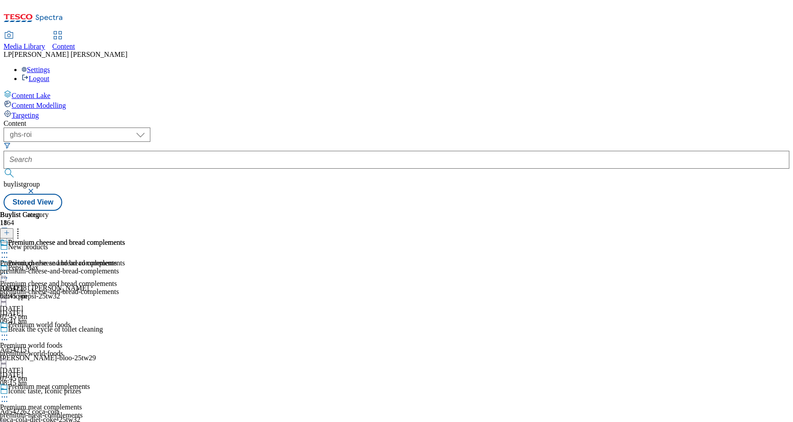
click at [9, 269] on icon at bounding box center [4, 273] width 9 height 9
click at [125, 383] on div "Premium meat complements Premium meat complements premium-meat-complements [DAT…" at bounding box center [62, 414] width 125 height 62
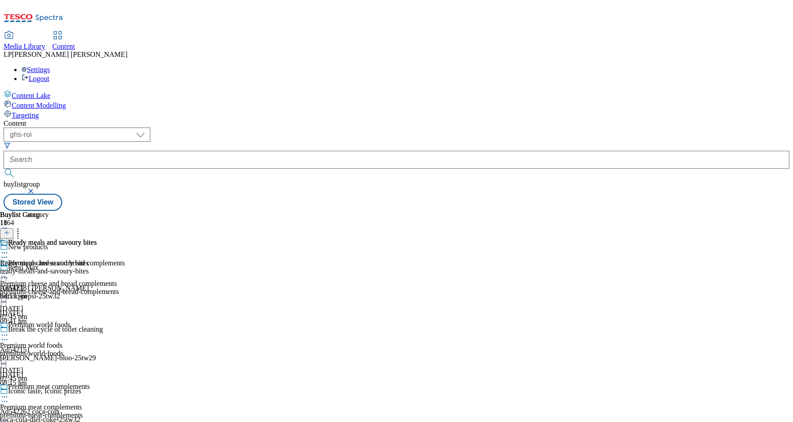
scroll to position [581, 0]
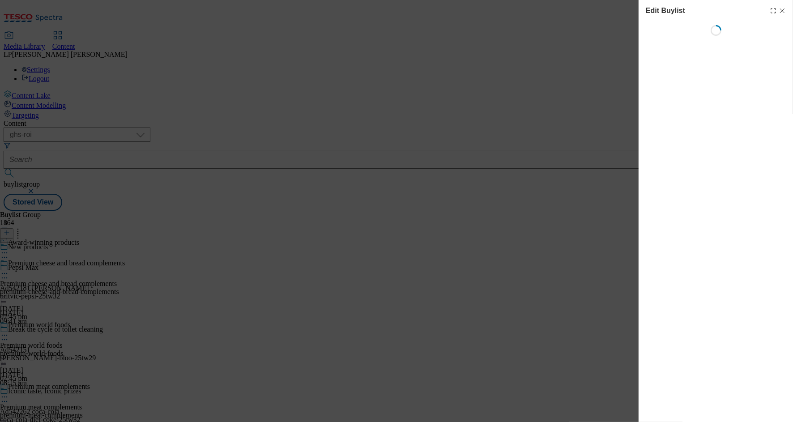
select select "evergreen"
select select "Banner"
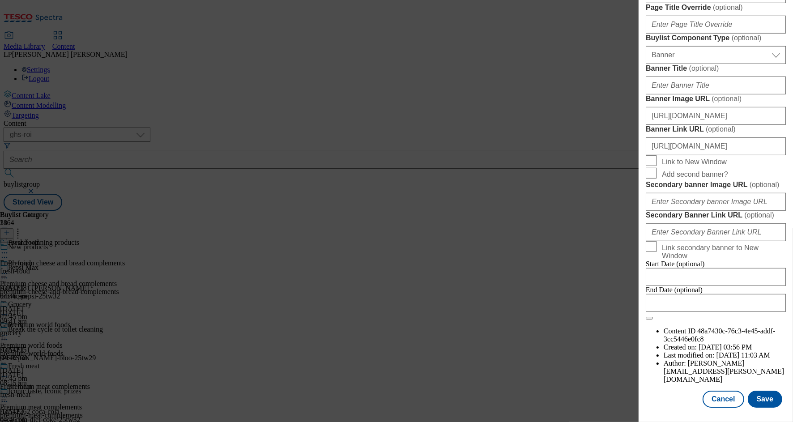
scroll to position [695, 0]
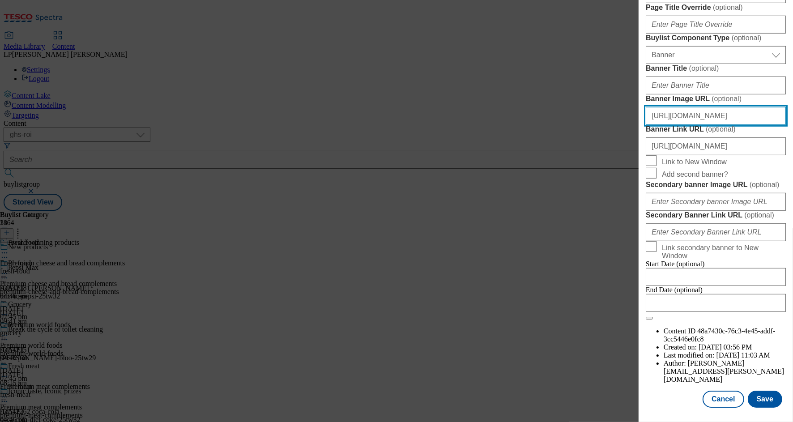
click at [643, 125] on input "[URL][DOMAIN_NAME]" at bounding box center [716, 116] width 140 height 18
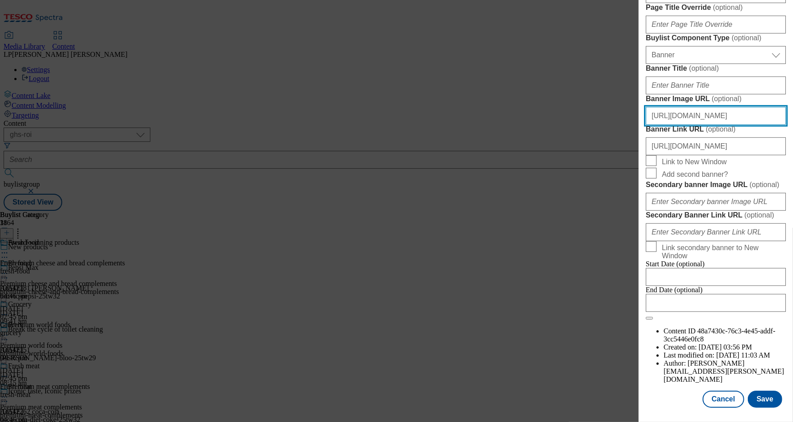
click at [643, 125] on input "[URL][DOMAIN_NAME]" at bounding box center [716, 116] width 140 height 18
drag, startPoint x: 707, startPoint y: 249, endPoint x: 796, endPoint y: 249, distance: 89.5
click at [643, 214] on html "Icons icon_account icon_add icon_backward_link icon_basket icon_benefits icon_c…" at bounding box center [396, 107] width 793 height 214
click at [643, 125] on input "[URL][DOMAIN_NAME]" at bounding box center [716, 116] width 140 height 18
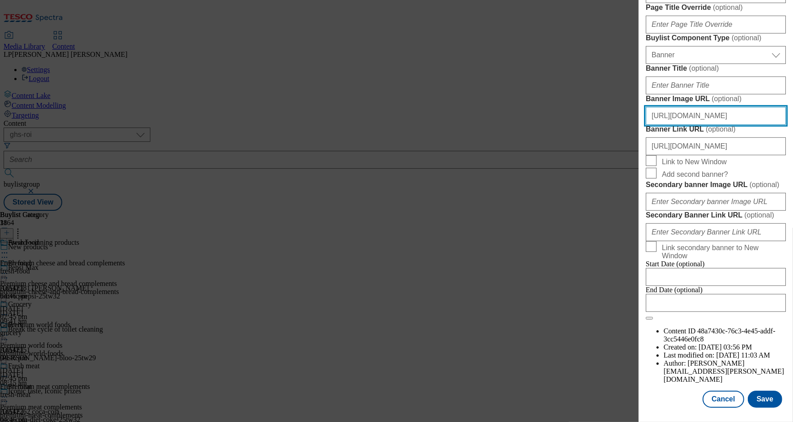
drag, startPoint x: 738, startPoint y: 248, endPoint x: 798, endPoint y: 248, distance: 60.9
click at [643, 214] on html "Icons icon_account icon_add icon_backward_link icon_basket icon_benefits icon_c…" at bounding box center [396, 107] width 793 height 214
click at [643, 125] on input "[URL][DOMAIN_NAME]" at bounding box center [716, 116] width 140 height 18
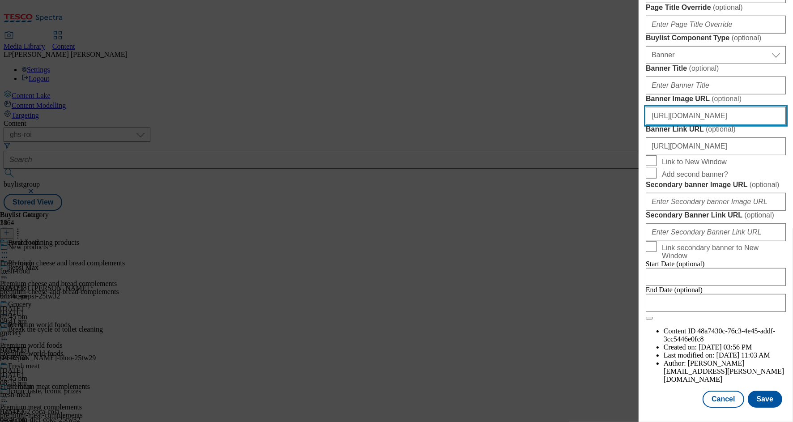
paste input "d10ba111-b16c-43f7-b2d4-c90dceaf8f4a/Zone_2438-Header-390x392-new-trending+copy"
type input "[URL][DOMAIN_NAME]"
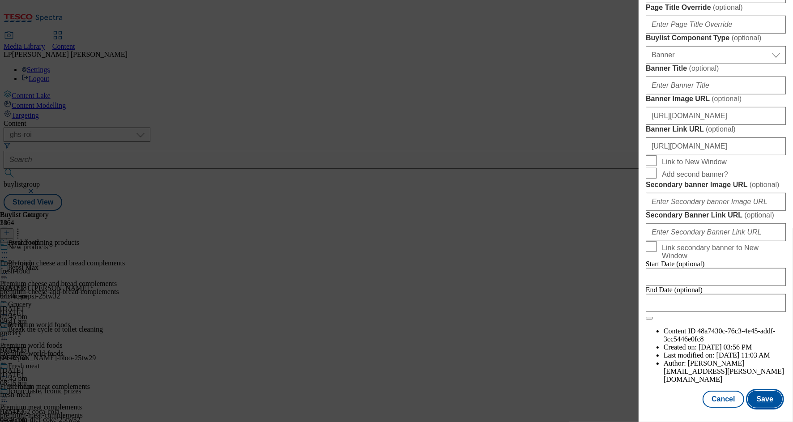
click at [643, 392] on button "Save" at bounding box center [765, 399] width 34 height 17
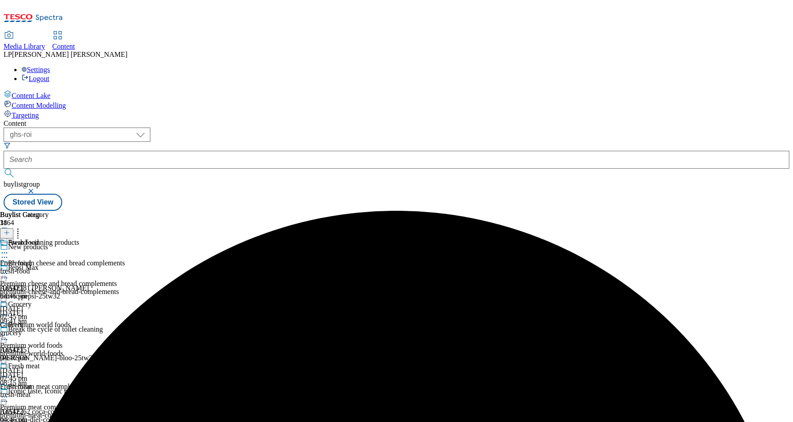
click at [125, 321] on div "Premium world foods Premium world foods premium-world-foods [DATE] 02:45 pm" at bounding box center [62, 352] width 125 height 62
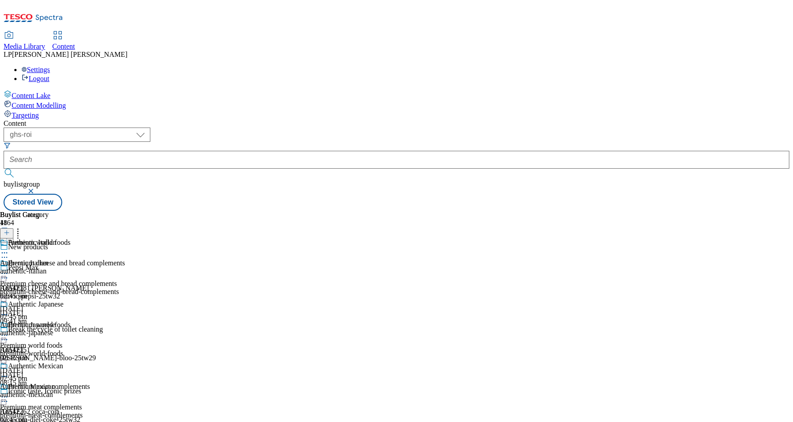
scroll to position [542, 0]
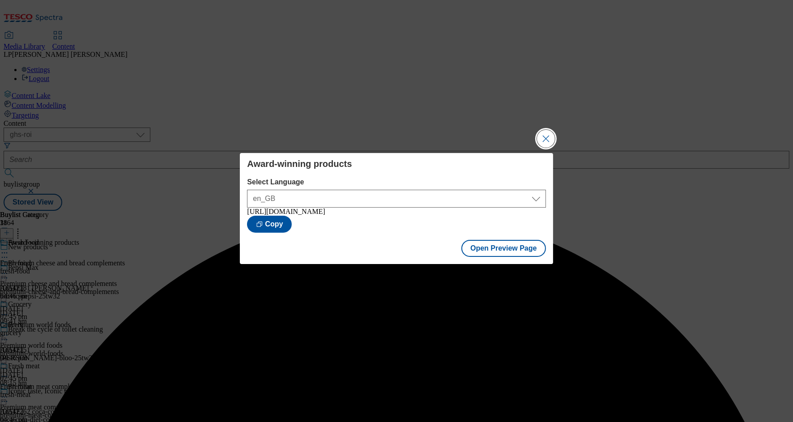
click at [550, 136] on button "Close Modal" at bounding box center [546, 139] width 18 height 18
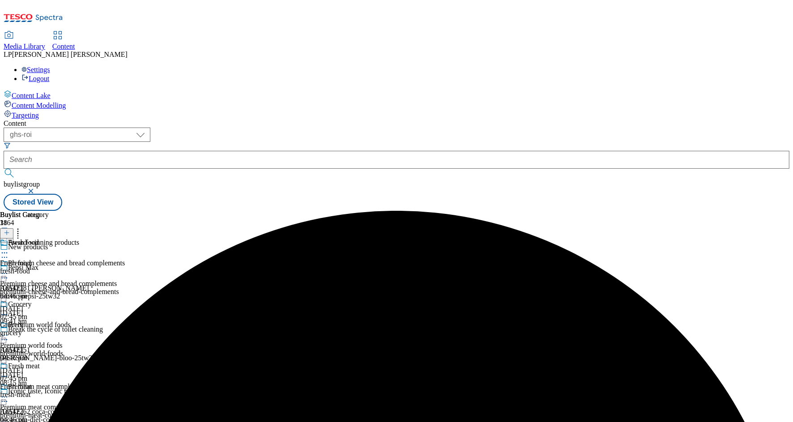
scroll to position [458, 0]
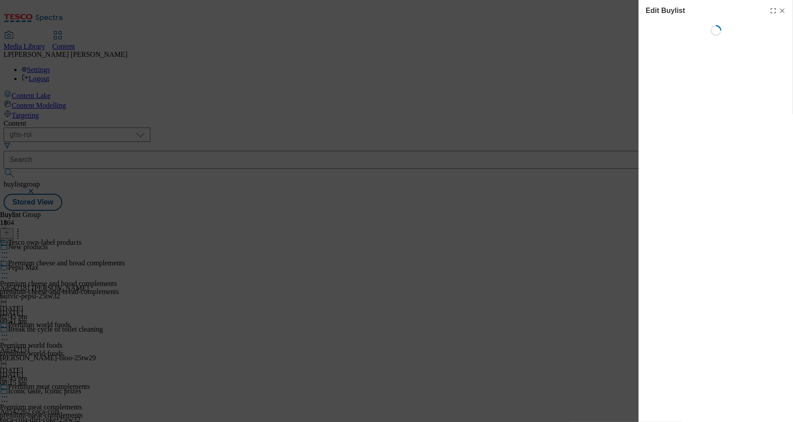
select select "evergreen"
select select "Banner"
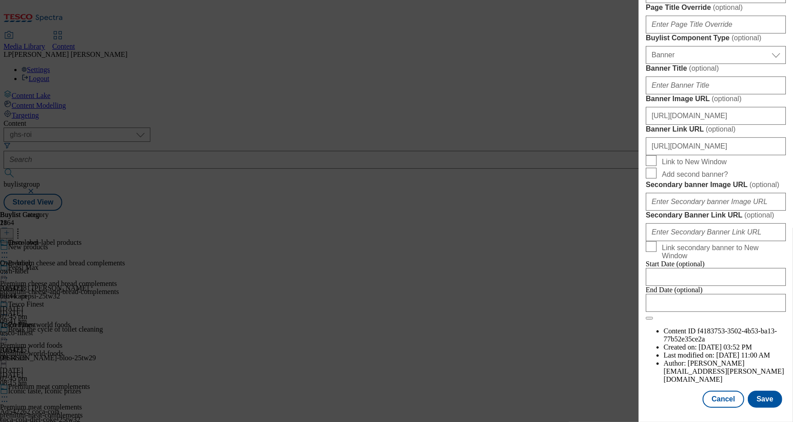
scroll to position [668, 0]
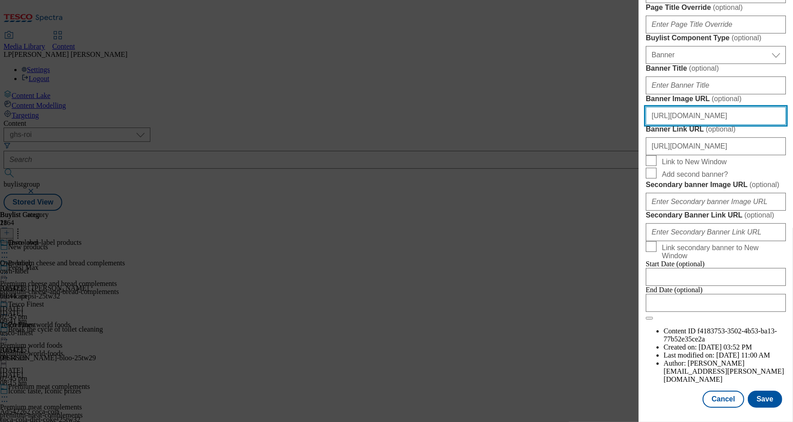
click at [643, 125] on input "[URL][DOMAIN_NAME]" at bounding box center [716, 116] width 140 height 18
drag, startPoint x: 720, startPoint y: 276, endPoint x: 791, endPoint y: 277, distance: 71.2
click at [643, 277] on div "Edit Buylist Tags 1 tags selected buylist English Content Properties Label Tesc…" at bounding box center [716, 204] width 154 height 409
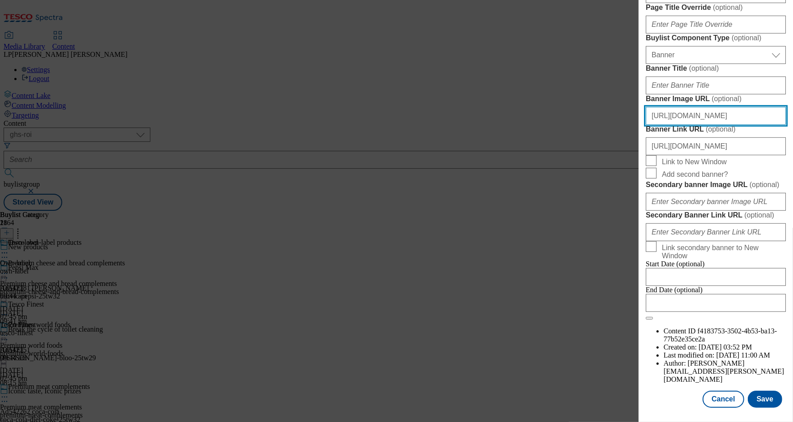
click at [643, 125] on input "[URL][DOMAIN_NAME]" at bounding box center [716, 116] width 140 height 18
paste input "d10ba111-b16c-43f7-b2d4-c90dceaf8f4a/Zone_2438-Header-390x392-new-trending+copy"
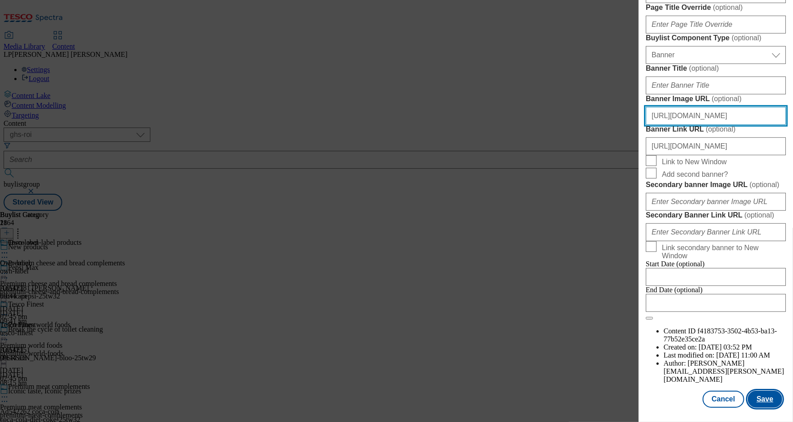
scroll to position [885, 0]
type input "[URL][DOMAIN_NAME]"
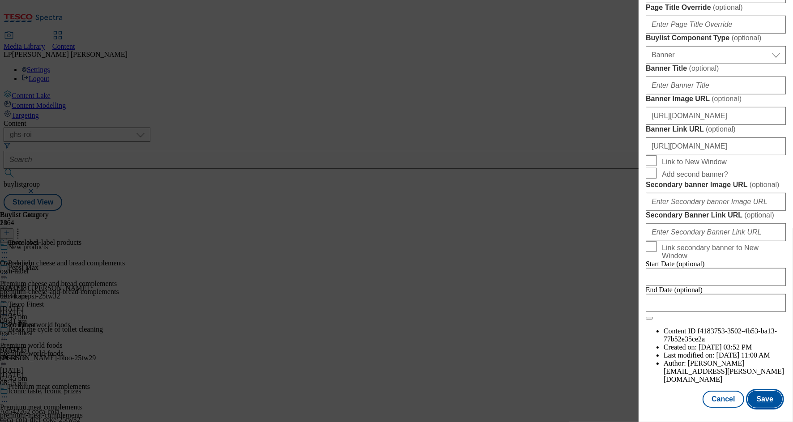
scroll to position [0, 0]
click at [643, 391] on button "Save" at bounding box center [765, 399] width 34 height 17
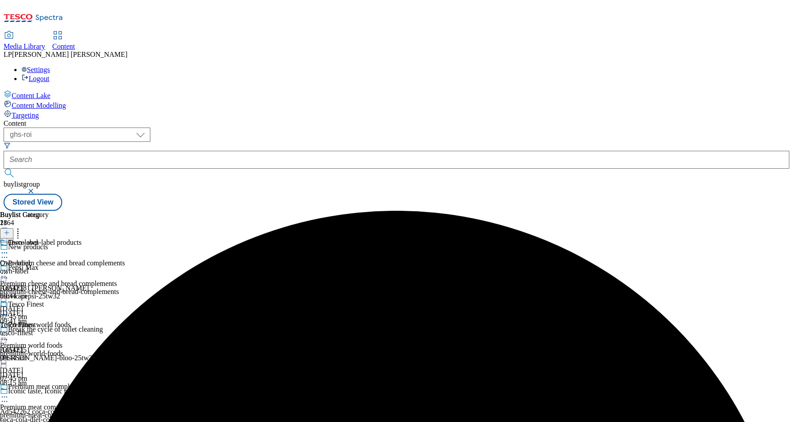
scroll to position [514, 0]
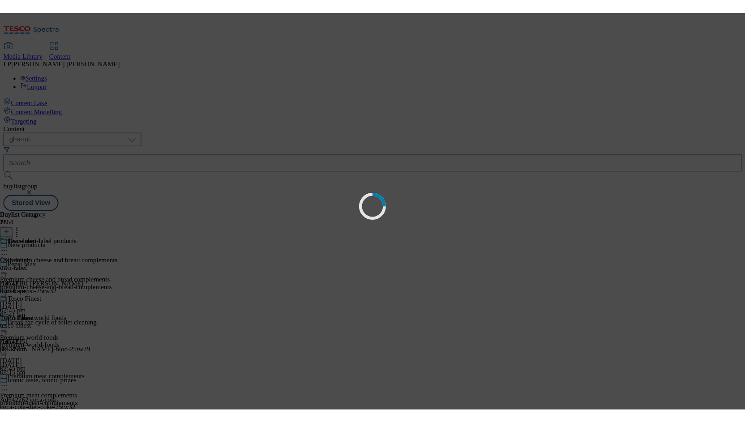
scroll to position [0, 0]
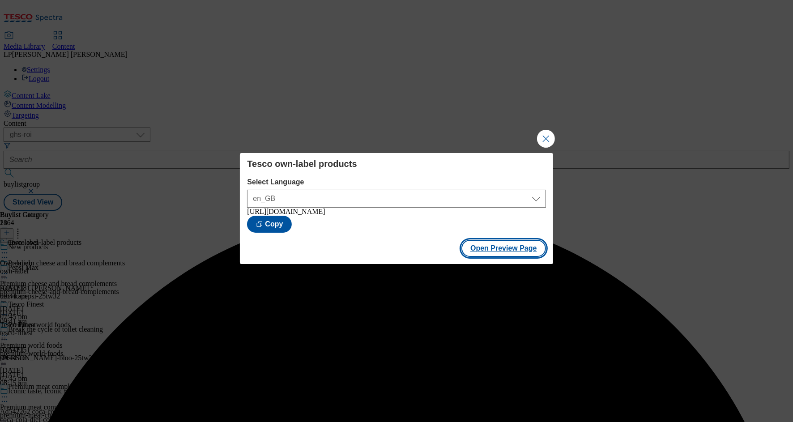
click at [506, 249] on button "Open Preview Page" at bounding box center [503, 248] width 85 height 17
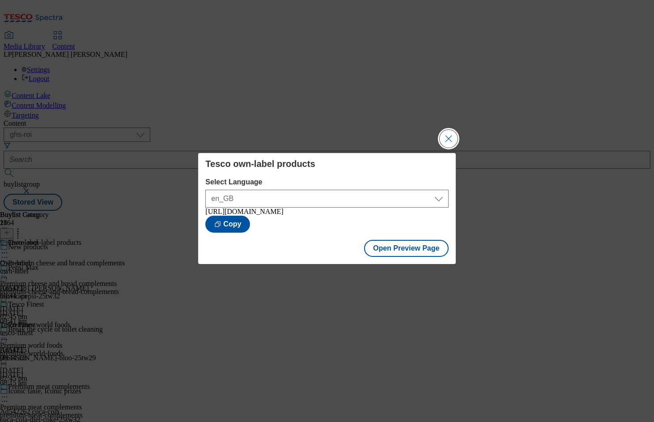
click at [451, 139] on button "Close Modal" at bounding box center [449, 139] width 18 height 18
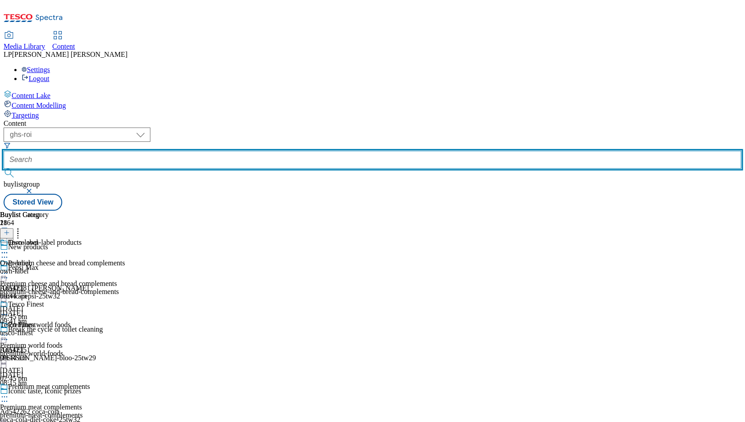
click at [261, 151] on input "text" at bounding box center [373, 160] width 738 height 18
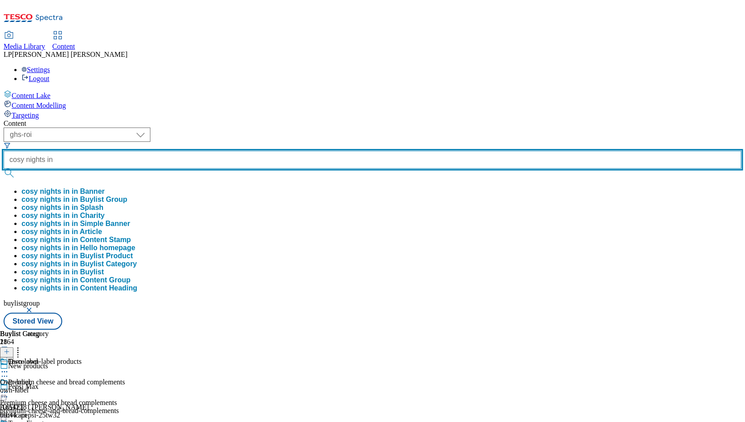
type input "cosy nights in"
click at [4, 169] on button "submit" at bounding box center [10, 173] width 13 height 9
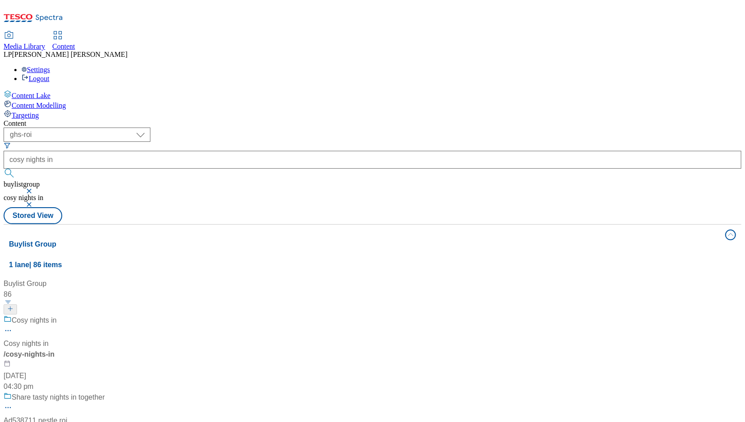
click at [166, 349] on div "/ cosy-nights-in" at bounding box center [85, 354] width 162 height 11
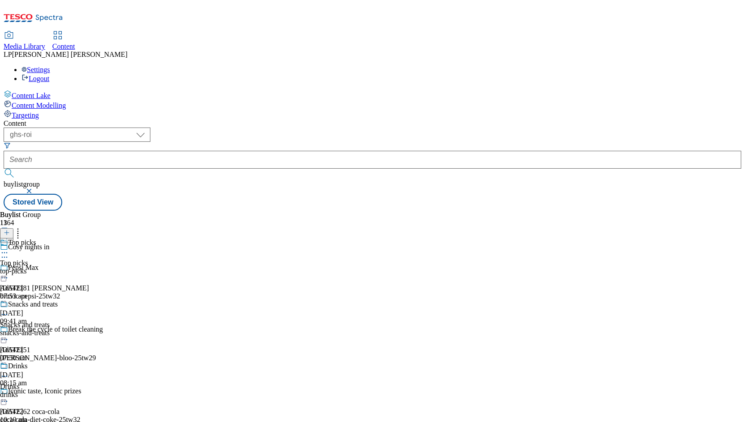
click at [70, 267] on div "top-picks" at bounding box center [35, 271] width 70 height 8
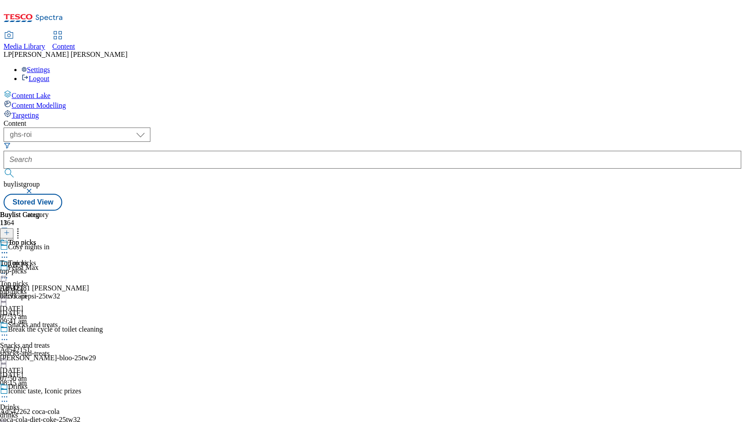
click at [9, 269] on icon at bounding box center [4, 273] width 9 height 9
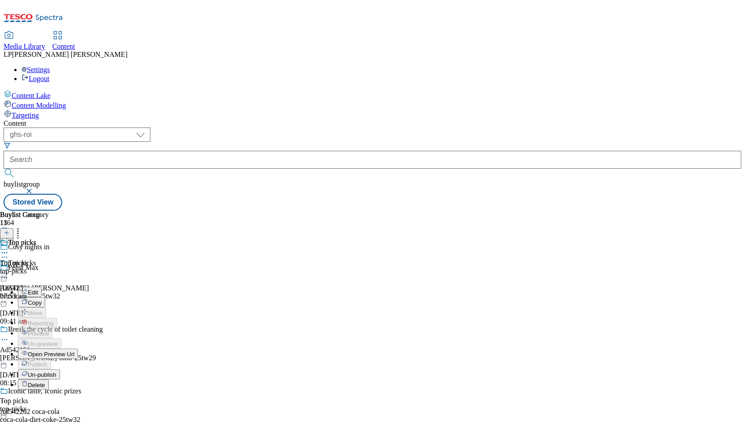
click at [42, 287] on button "Edit" at bounding box center [30, 292] width 24 height 10
select select "evergreen"
select select "Banner"
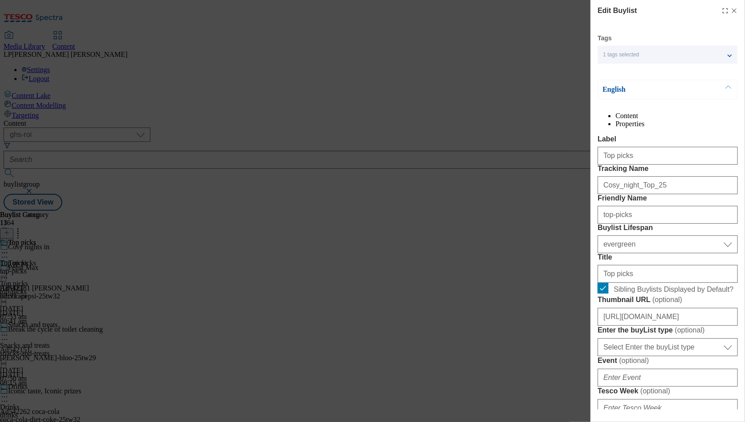
click at [501, 153] on div "Edit Buylist Tags 1 tags selected buylist English Content Properties Label Top …" at bounding box center [372, 211] width 745 height 422
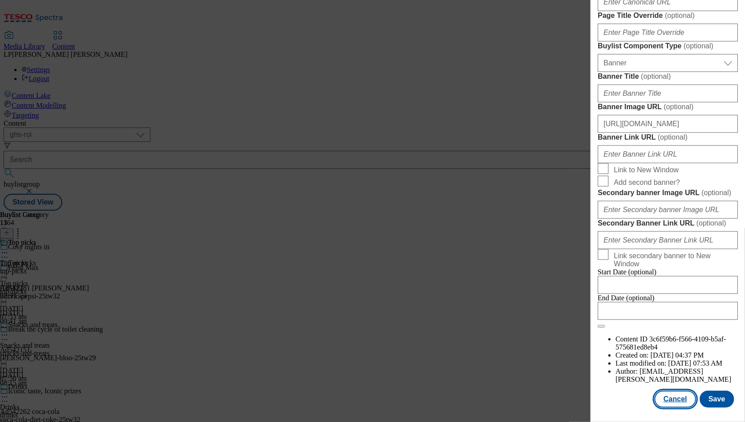
click at [643, 393] on button "Cancel" at bounding box center [674, 399] width 41 height 17
select select "evergreen"
select select "Banner"
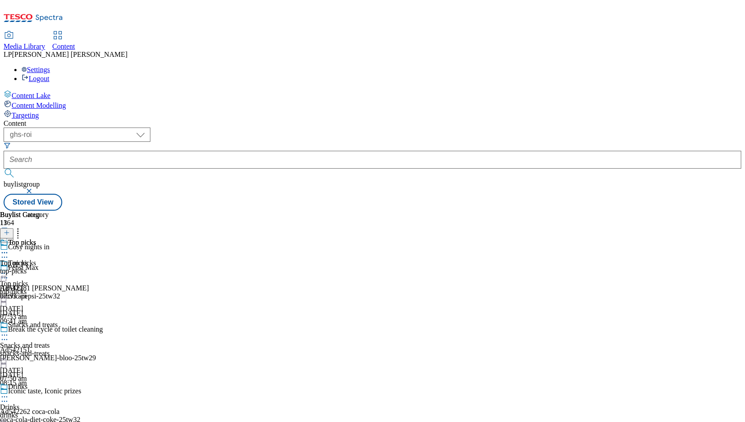
scroll to position [685, 0]
click at [49, 267] on div "top-picks" at bounding box center [24, 271] width 49 height 8
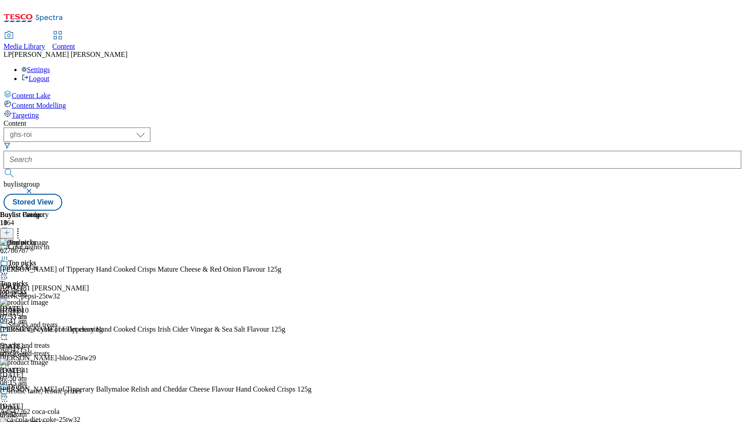
click at [9, 269] on icon at bounding box center [4, 273] width 9 height 9
click at [78, 287] on li "Edit" at bounding box center [48, 292] width 60 height 10
click at [9, 269] on icon at bounding box center [4, 273] width 9 height 9
click at [42, 287] on button "Edit" at bounding box center [30, 292] width 24 height 10
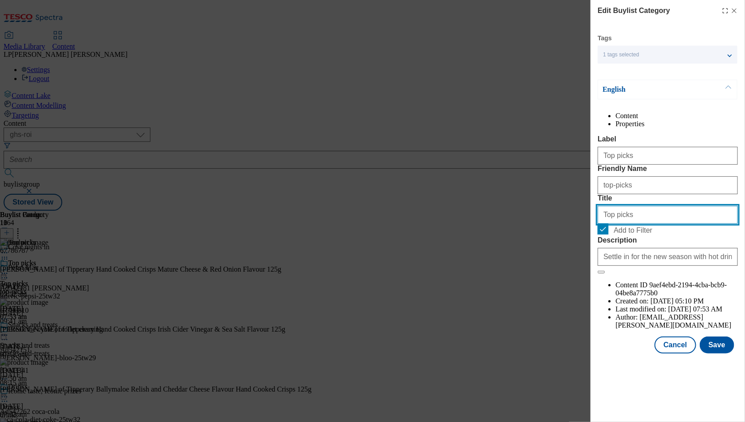
click at [643, 224] on input "Top picks" at bounding box center [667, 215] width 140 height 18
click at [500, 52] on div "Edit Buylist Category Tags 1 tags selected buylist category English Content Pro…" at bounding box center [372, 211] width 745 height 422
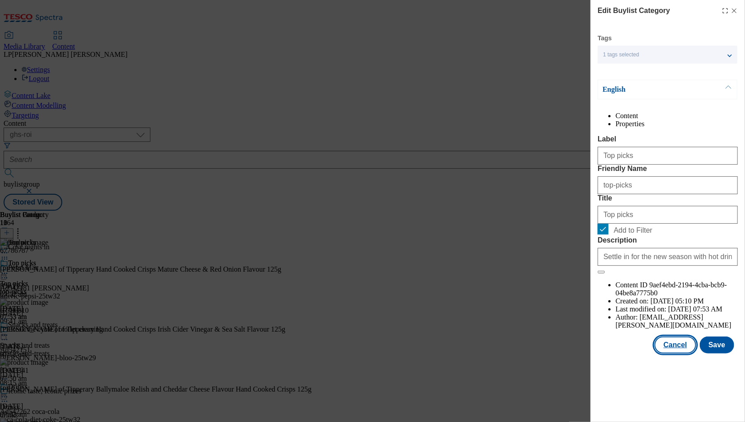
click at [643, 354] on button "Cancel" at bounding box center [674, 345] width 41 height 17
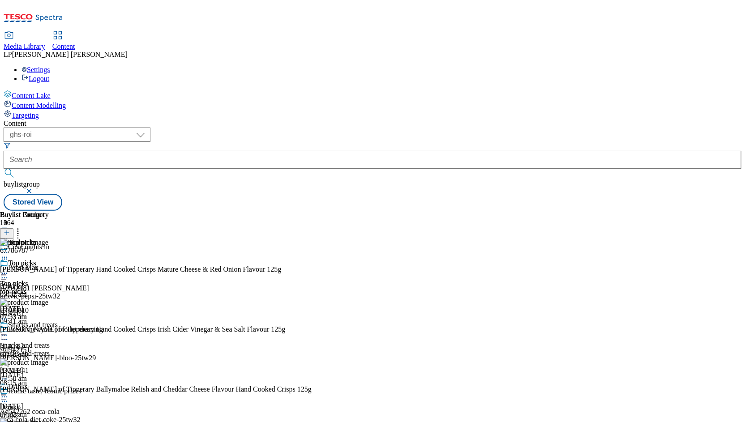
click at [70, 259] on div "Top picks Top picks top-picks [DATE] 07:53 am" at bounding box center [35, 290] width 70 height 62
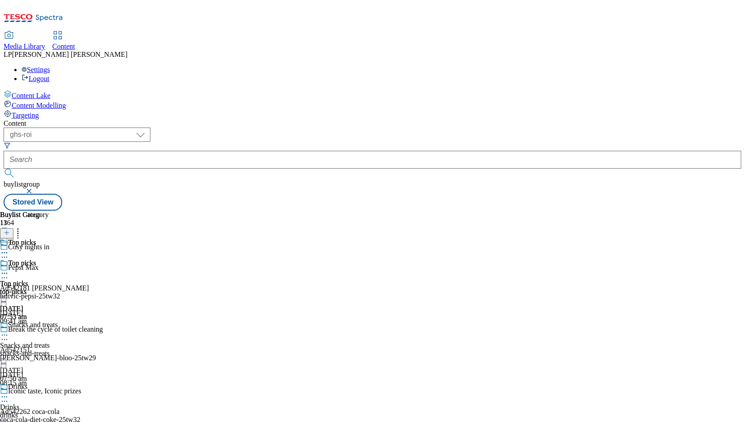
click at [9, 269] on icon at bounding box center [4, 273] width 9 height 9
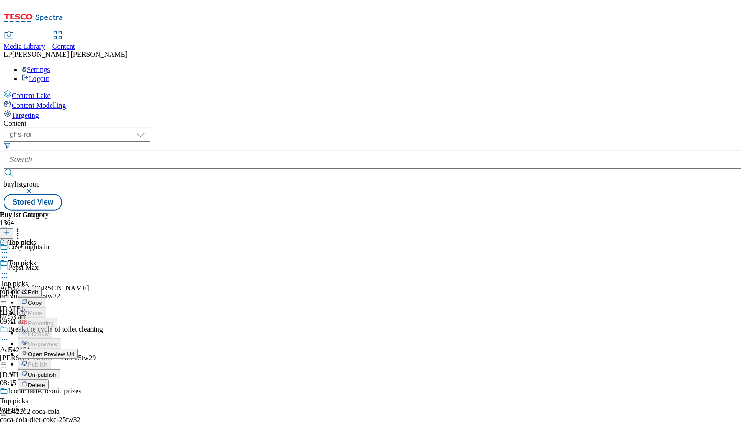
click at [38, 289] on span "Edit" at bounding box center [33, 292] width 10 height 7
select select "evergreen"
select select "Banner"
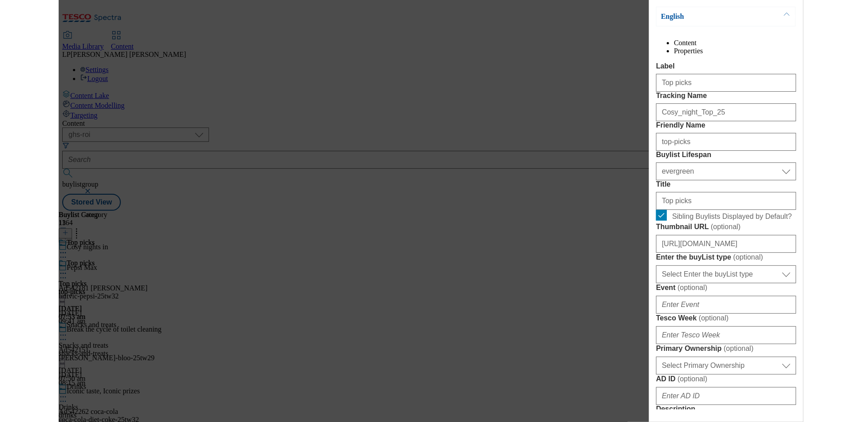
scroll to position [191, 0]
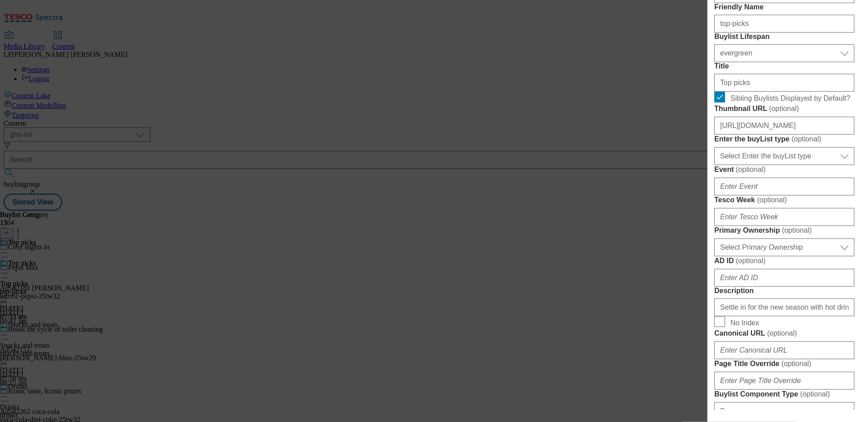
click at [431, 23] on div "Edit Buylist Tags 1 tags selected buylist English Content Properties Label Top …" at bounding box center [431, 211] width 862 height 422
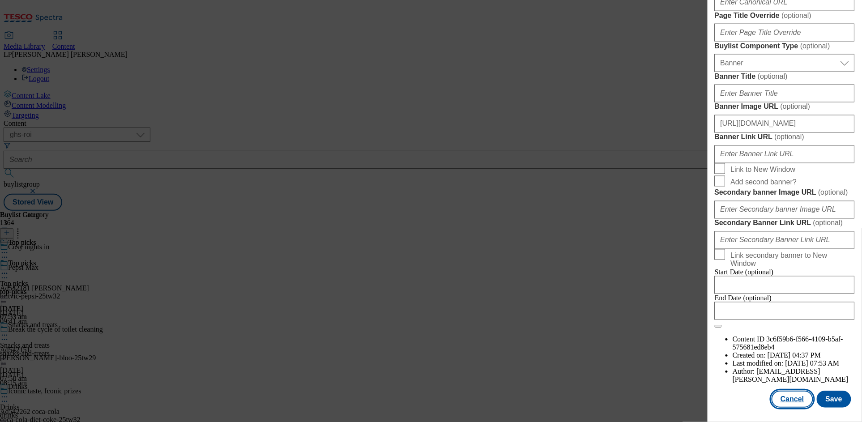
click at [643, 391] on button "Cancel" at bounding box center [792, 399] width 41 height 17
select select "evergreen"
select select "Banner"
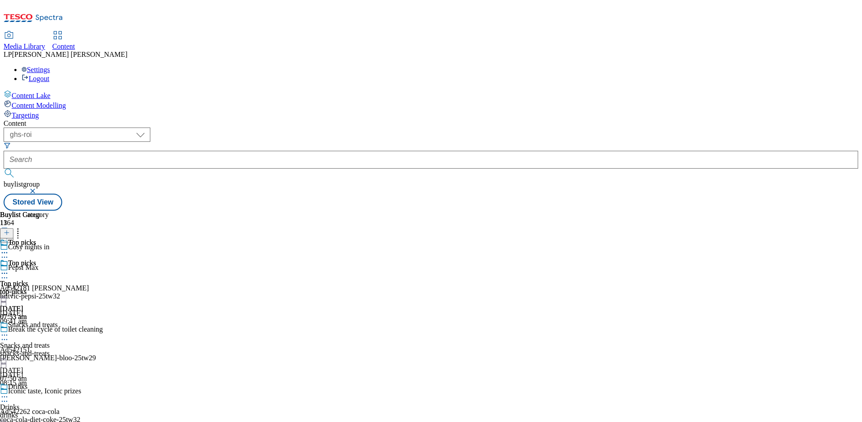
scroll to position [685, 0]
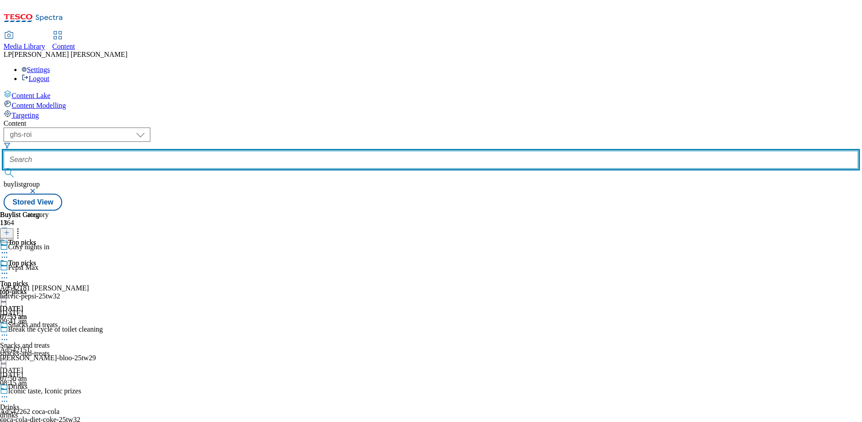
click at [260, 151] on input "text" at bounding box center [431, 160] width 855 height 18
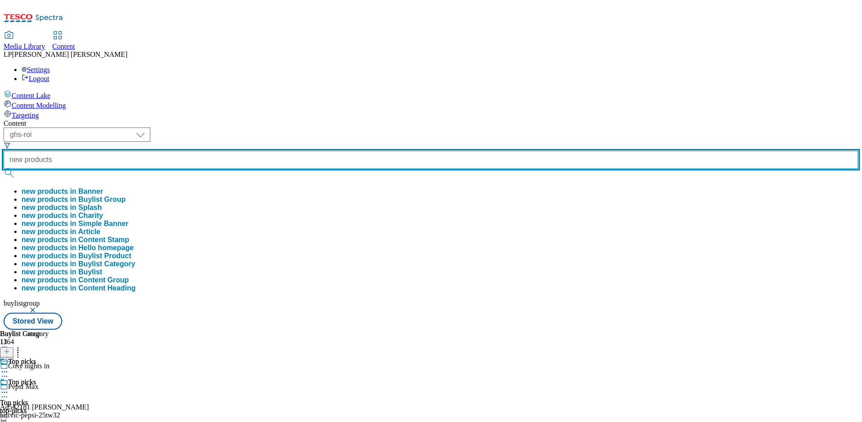
type input "new products"
click at [4, 169] on button "submit" at bounding box center [10, 173] width 13 height 9
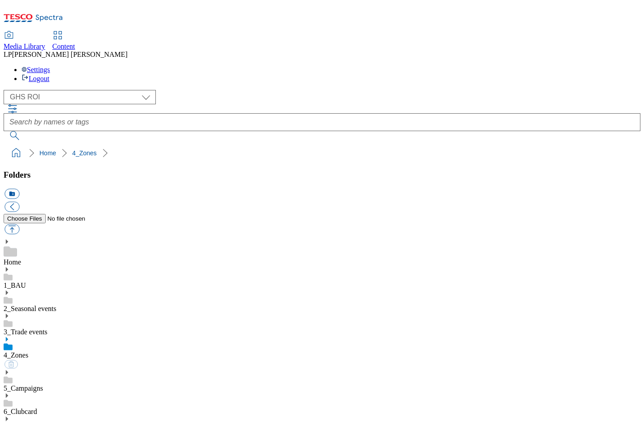
select select "flare-ghs-roi"
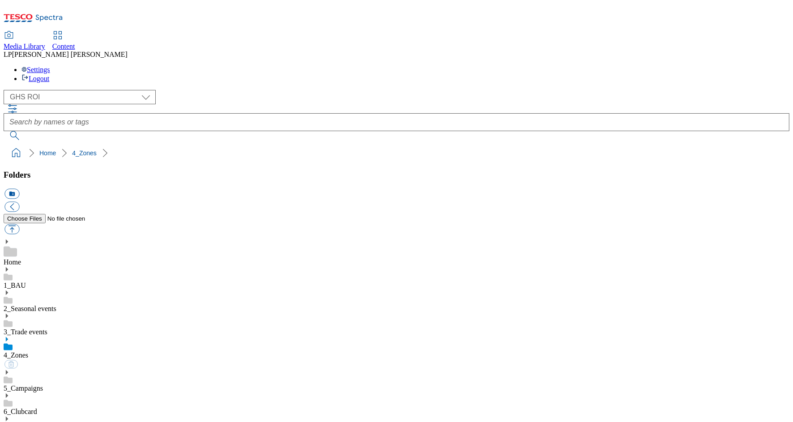
click at [193, 90] on div "( optional ) Clubcard Marketing Demo Dotcom UK Emails GHS Marketing UK GHS Prod…" at bounding box center [397, 115] width 786 height 50
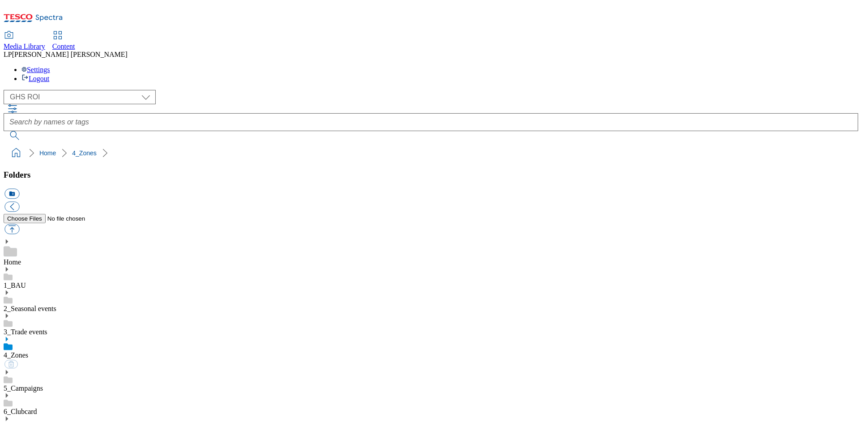
click at [212, 90] on div "( optional ) Clubcard Marketing Demo Dotcom UK Emails GHS Marketing UK GHS Prod…" at bounding box center [431, 97] width 855 height 14
